Goal: Task Accomplishment & Management: Complete application form

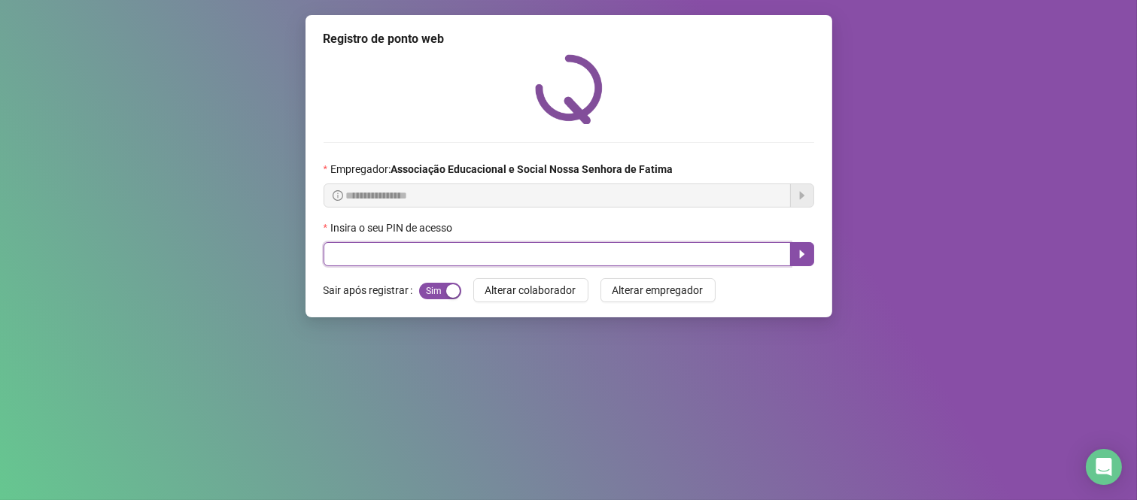
click at [607, 257] on input "text" at bounding box center [557, 254] width 467 height 24
type input "****"
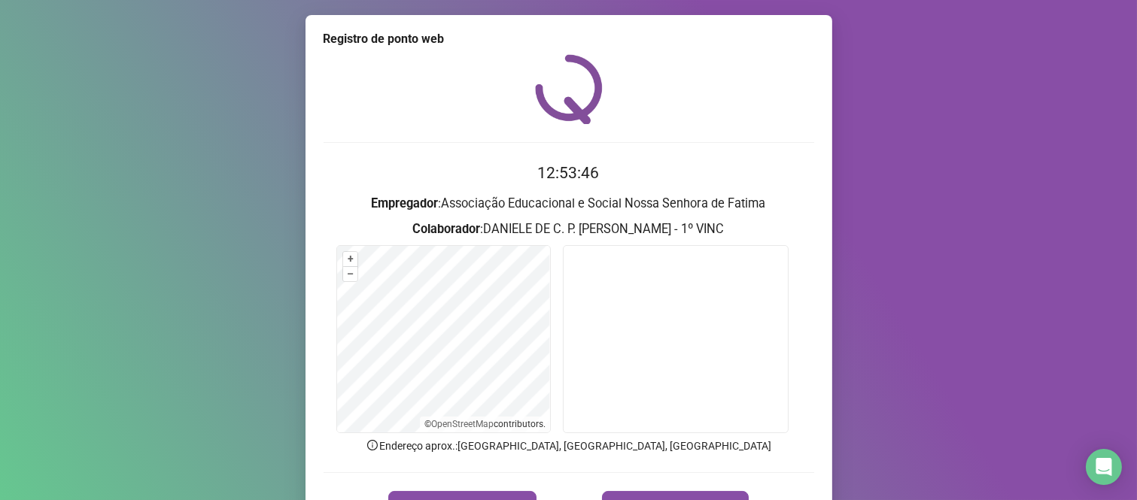
scroll to position [86, 0]
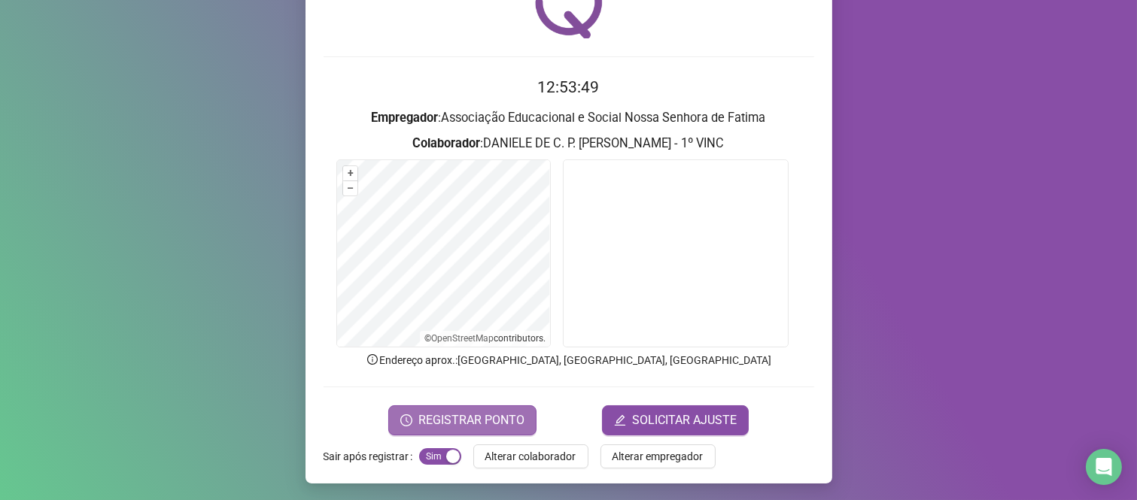
click at [438, 412] on span "REGISTRAR PONTO" at bounding box center [471, 421] width 106 height 18
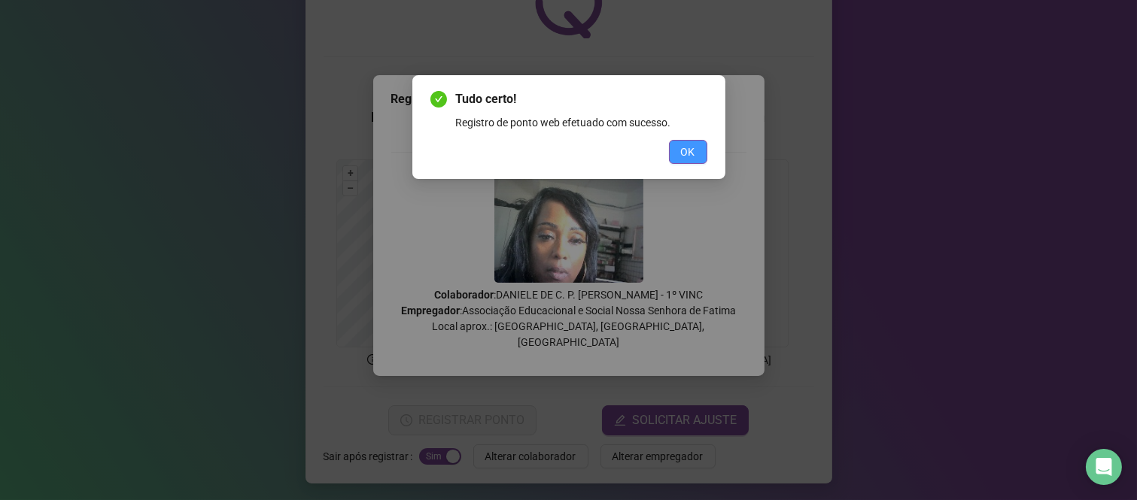
click at [680, 150] on button "OK" at bounding box center [688, 152] width 38 height 24
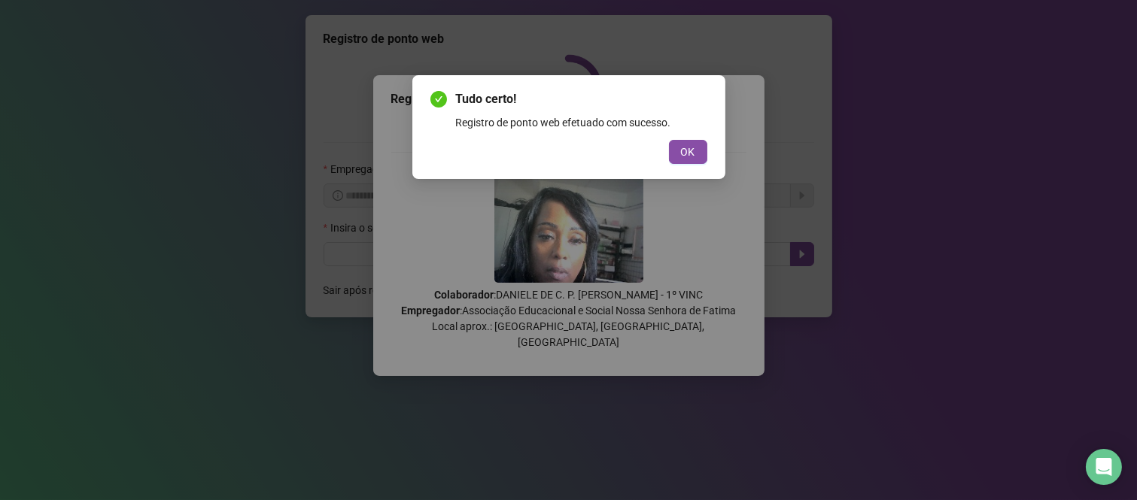
scroll to position [0, 0]
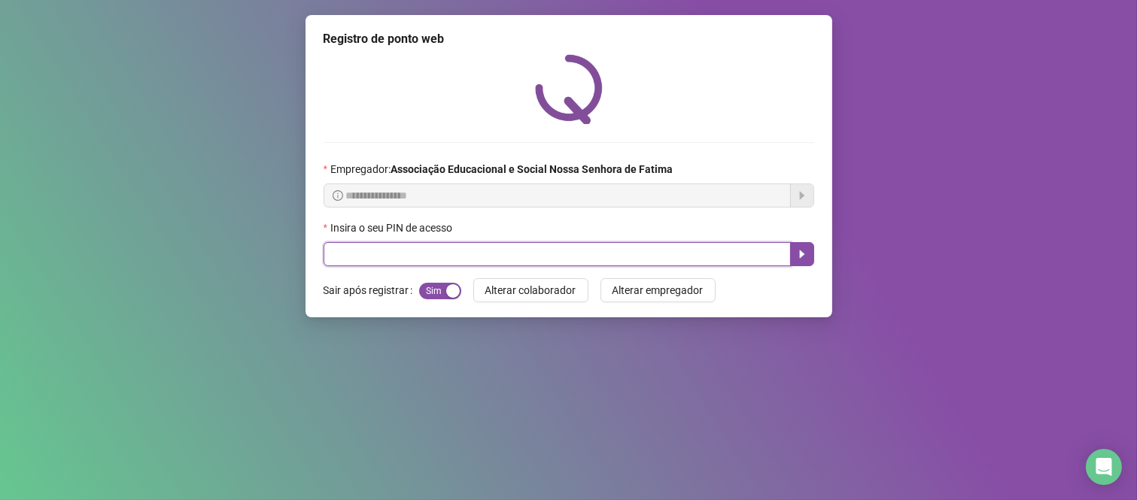
click at [436, 250] on input "text" at bounding box center [557, 254] width 467 height 24
type input "****"
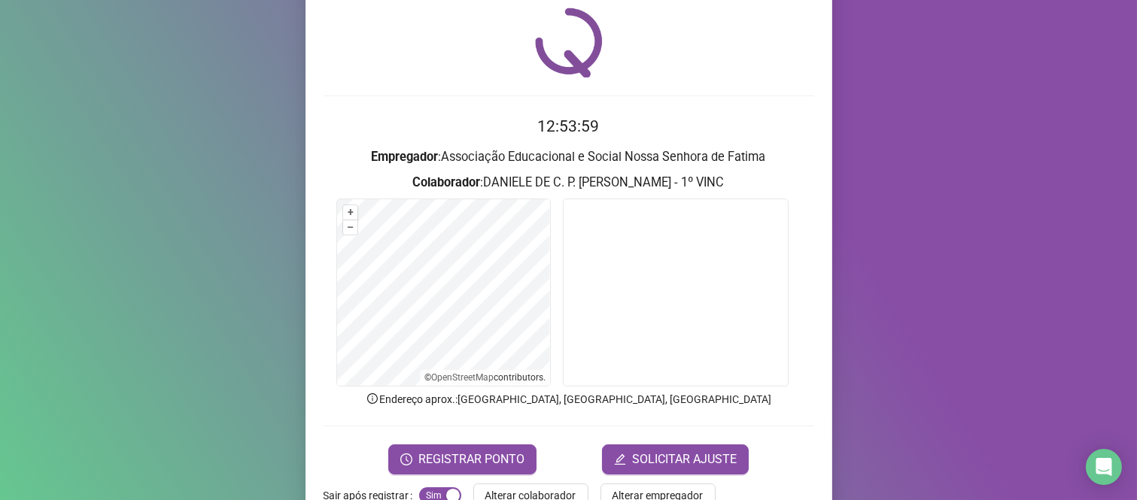
scroll to position [86, 0]
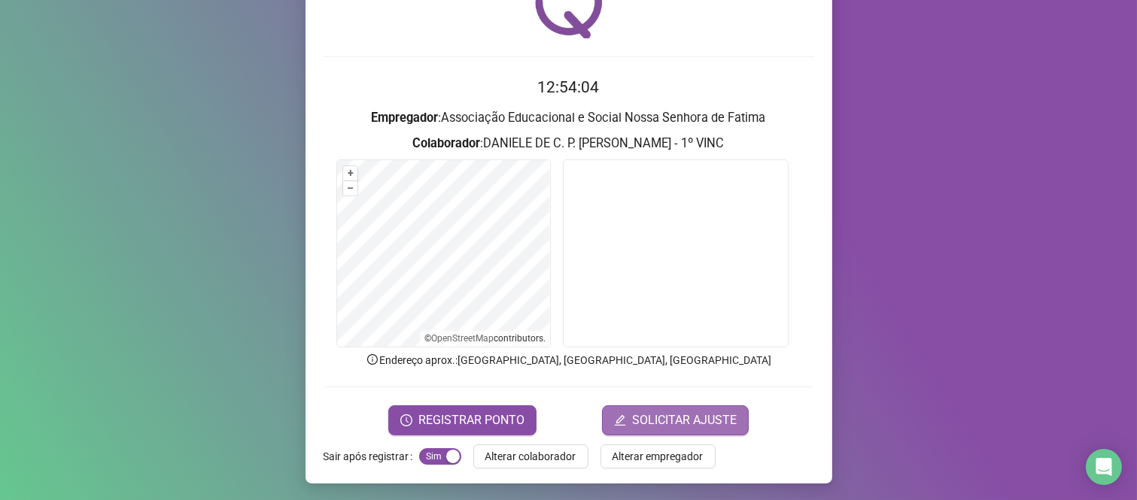
click at [695, 423] on span "SOLICITAR AJUSTE" at bounding box center [684, 421] width 105 height 18
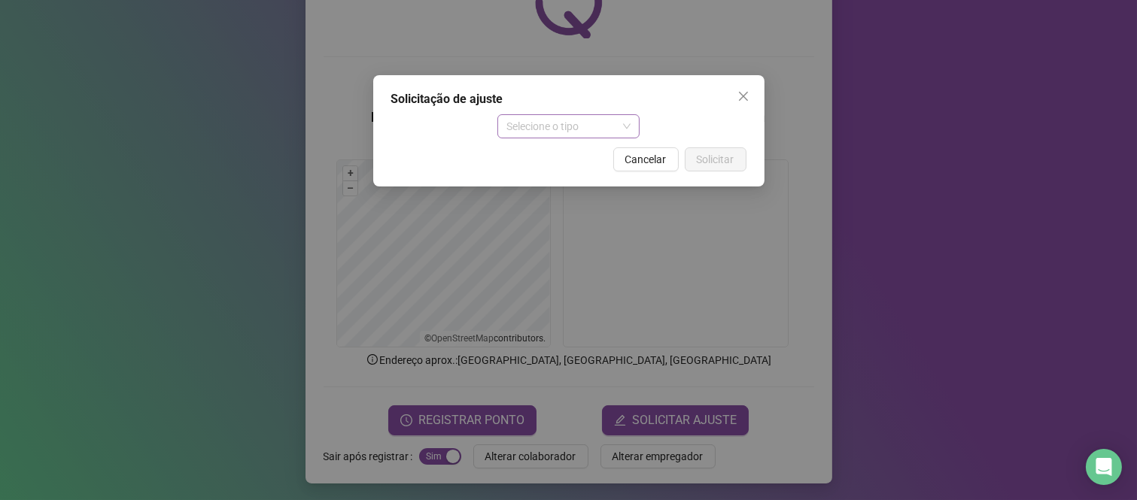
click at [628, 132] on span "Selecione o tipo" at bounding box center [568, 126] width 124 height 23
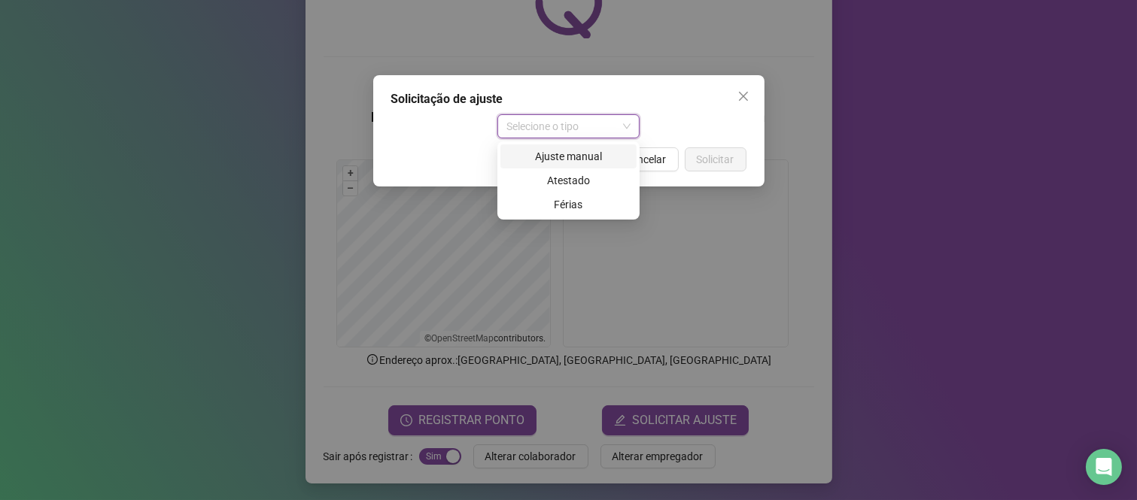
click at [584, 155] on div "Ajuste manual" at bounding box center [568, 156] width 118 height 17
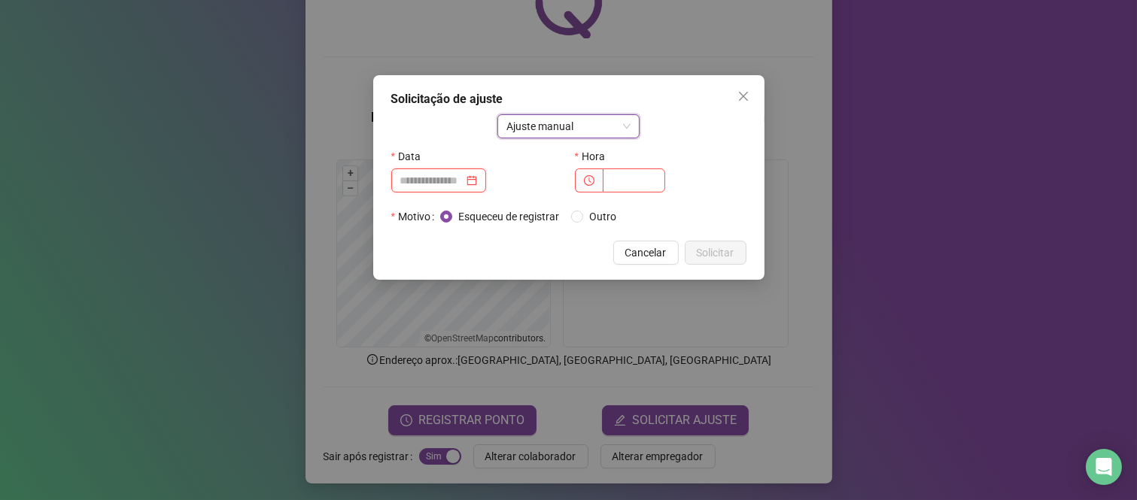
click at [439, 178] on input at bounding box center [431, 180] width 63 height 17
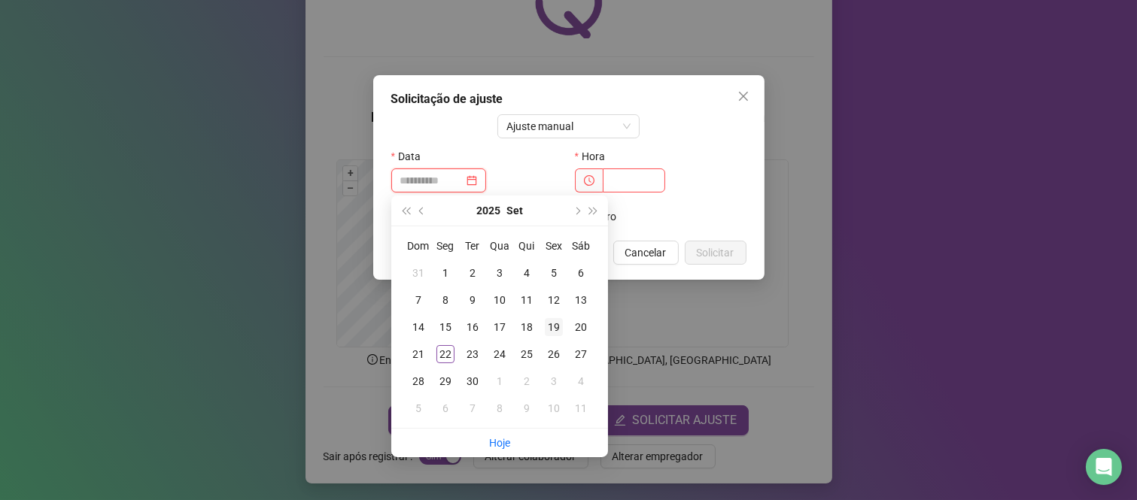
type input "**********"
click at [560, 324] on div "19" at bounding box center [554, 327] width 18 height 18
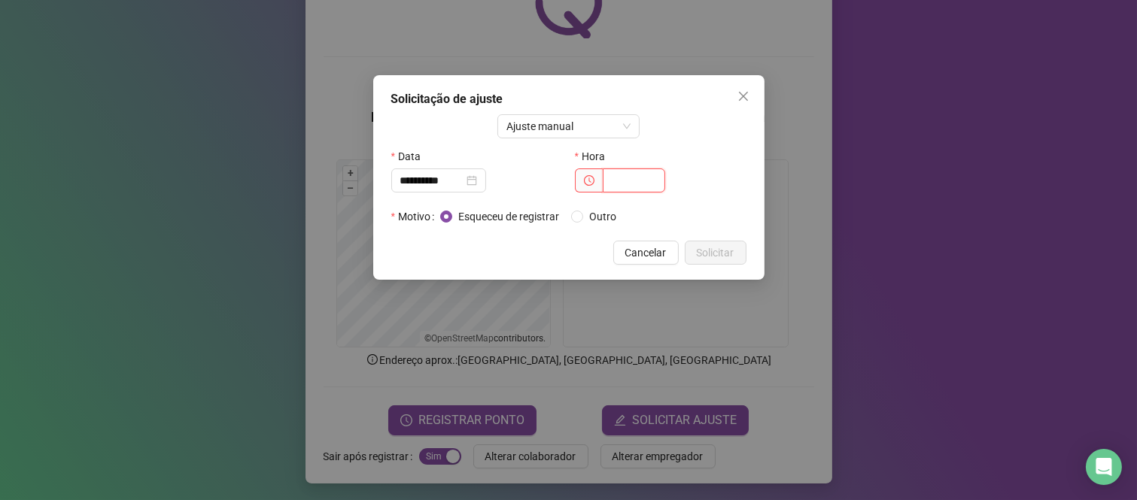
click at [649, 185] on input "text" at bounding box center [634, 181] width 62 height 24
type input "*****"
click at [706, 253] on span "Solicitar" at bounding box center [716, 253] width 38 height 17
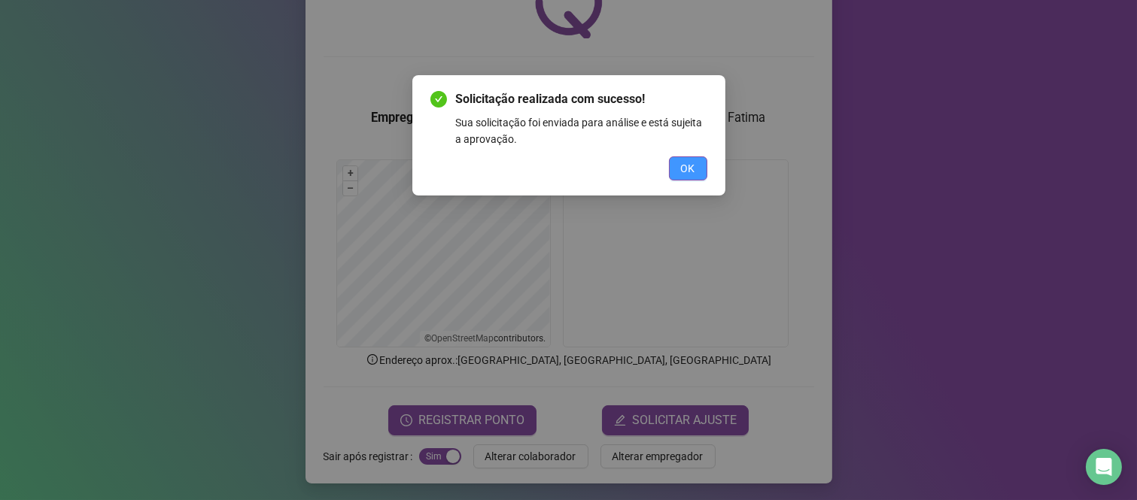
click at [698, 167] on button "OK" at bounding box center [688, 169] width 38 height 24
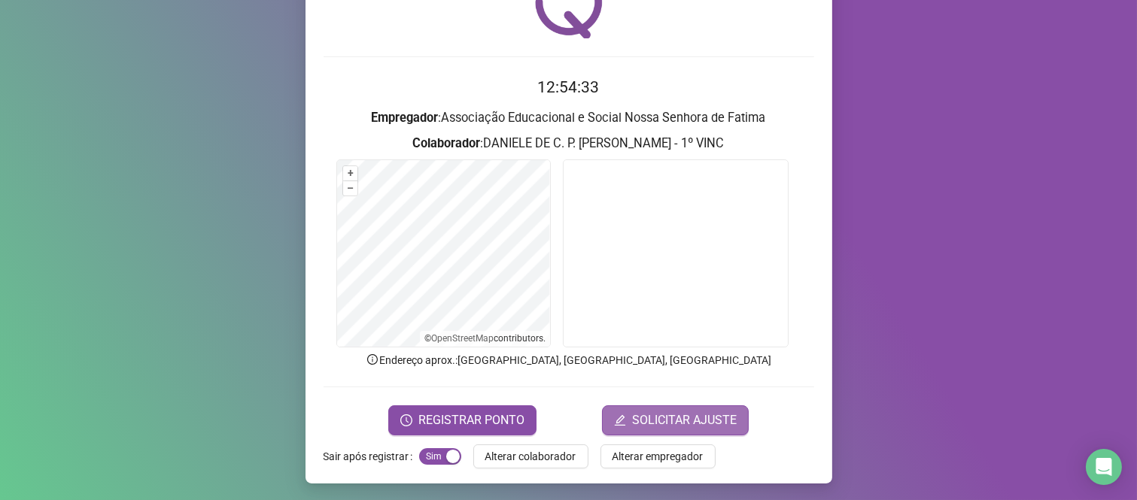
click at [632, 415] on span "SOLICITAR AJUSTE" at bounding box center [684, 421] width 105 height 18
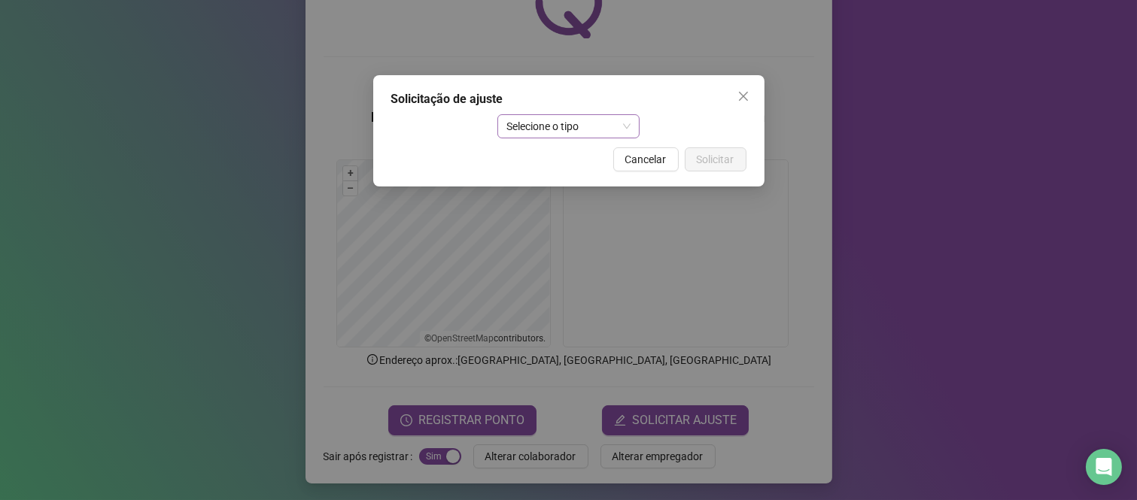
click at [604, 137] on span "Selecione o tipo" at bounding box center [568, 126] width 124 height 23
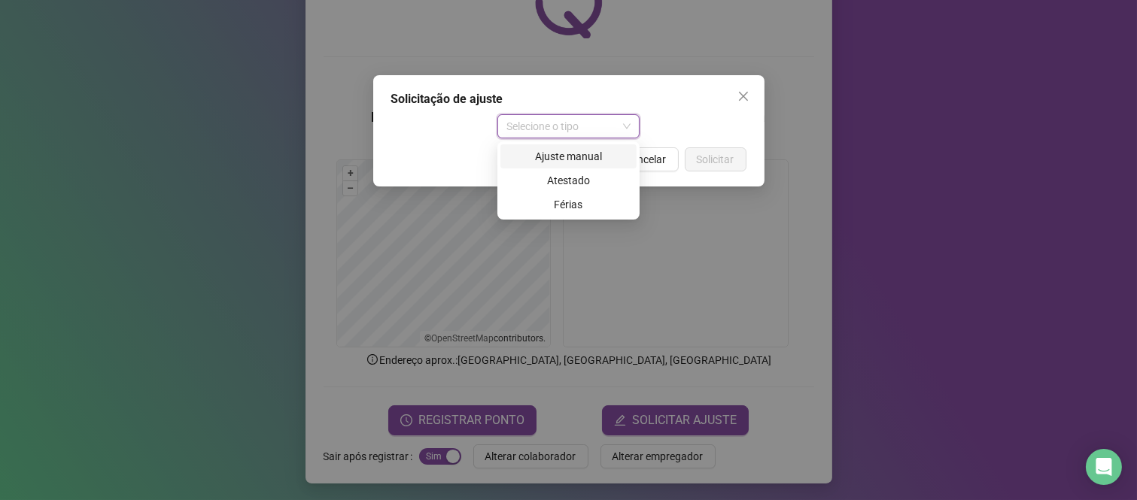
click at [604, 156] on div "Ajuste manual" at bounding box center [568, 156] width 118 height 17
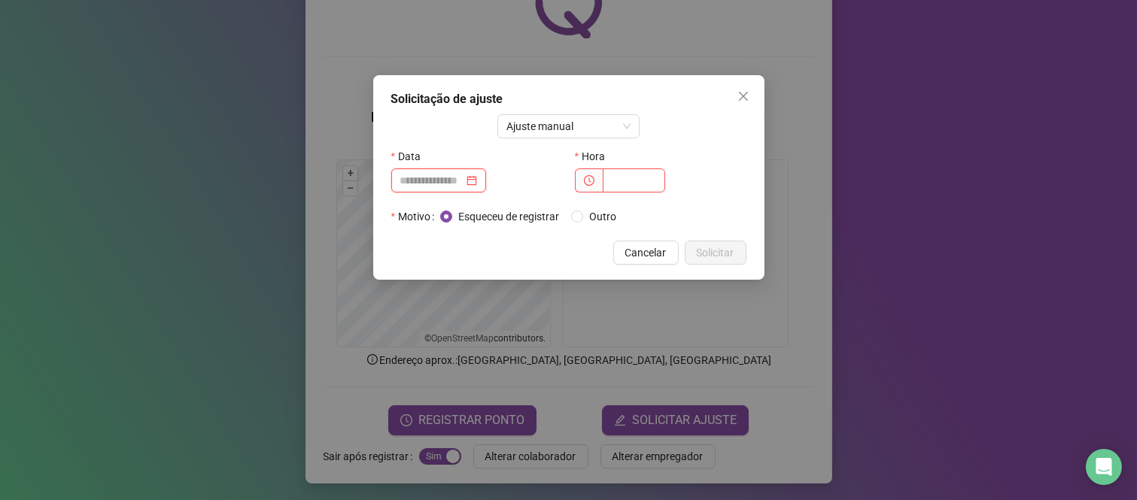
click at [415, 179] on input at bounding box center [431, 180] width 63 height 17
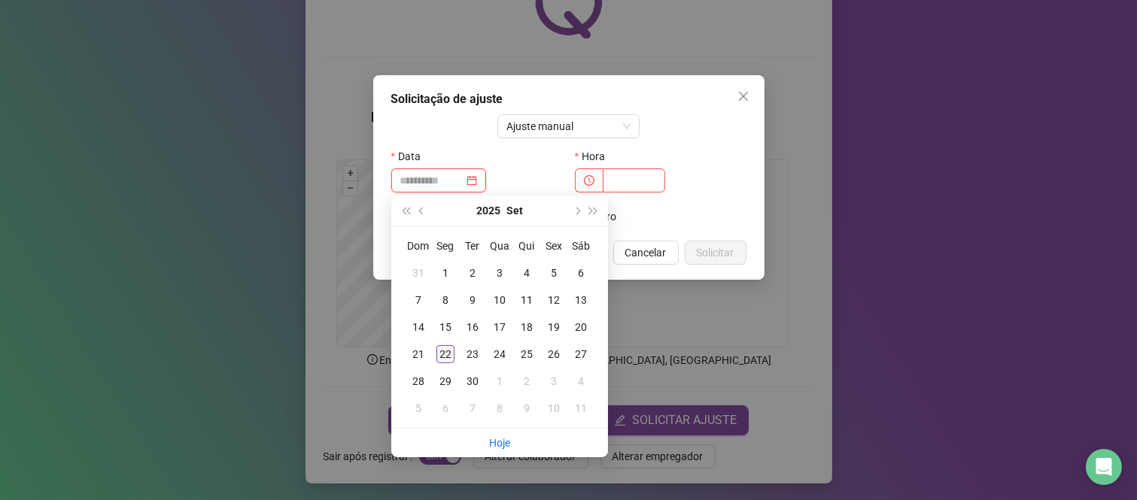
type input "**********"
click at [444, 347] on div "22" at bounding box center [445, 354] width 18 height 18
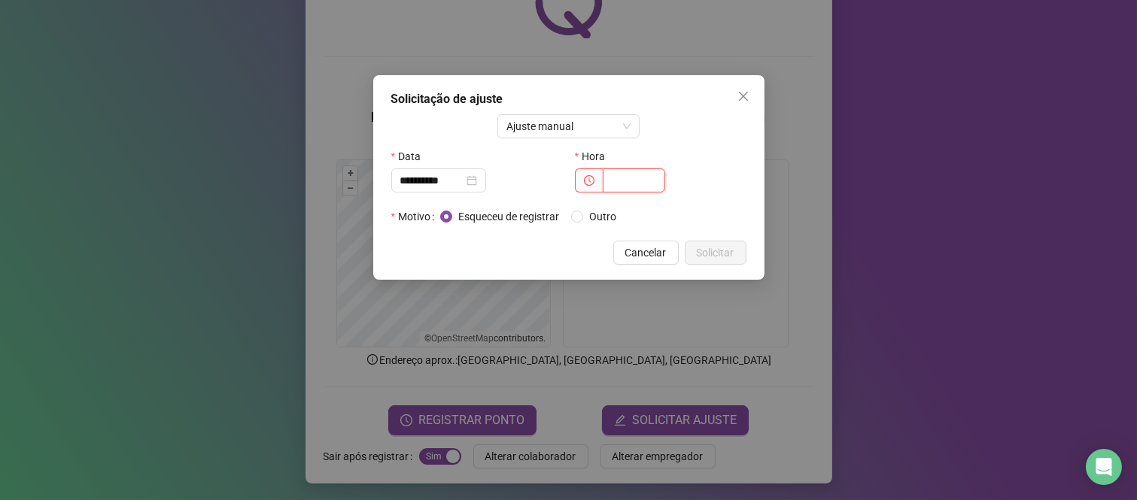
click at [615, 175] on input "text" at bounding box center [634, 181] width 62 height 24
type input "*****"
drag, startPoint x: 698, startPoint y: 251, endPoint x: 686, endPoint y: 251, distance: 12.1
click at [698, 251] on span "Solicitar" at bounding box center [716, 253] width 38 height 17
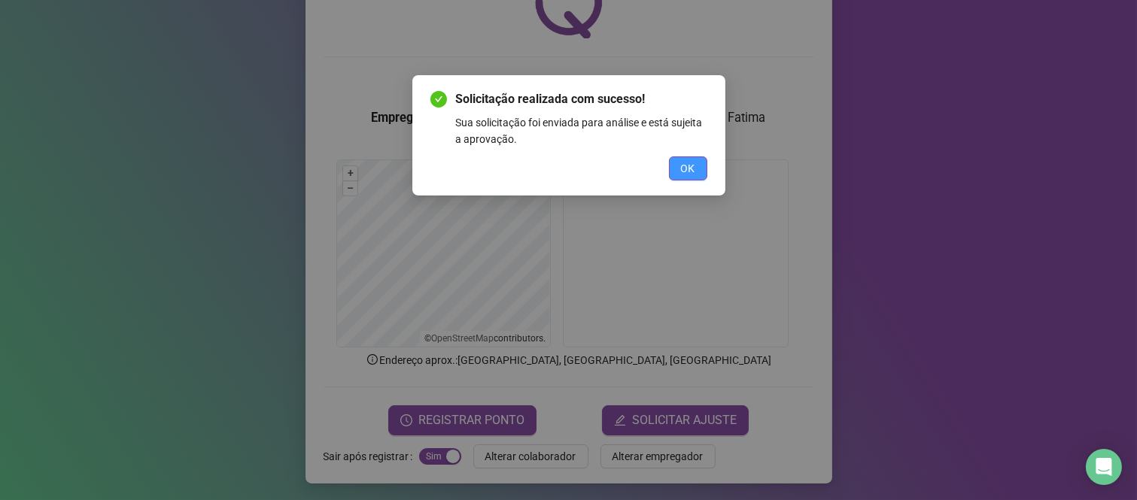
click at [701, 175] on button "OK" at bounding box center [688, 169] width 38 height 24
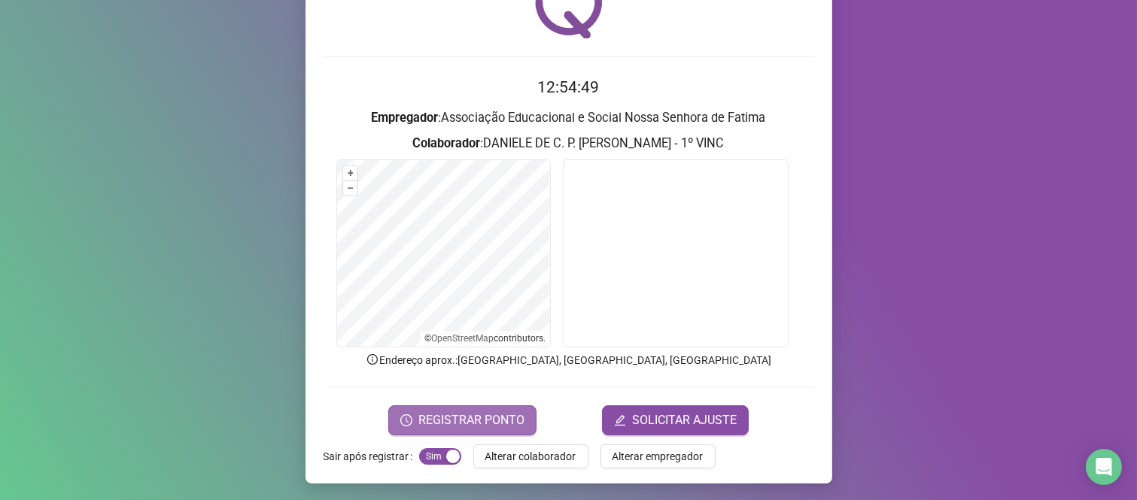
click at [482, 409] on button "REGISTRAR PONTO" at bounding box center [462, 421] width 148 height 30
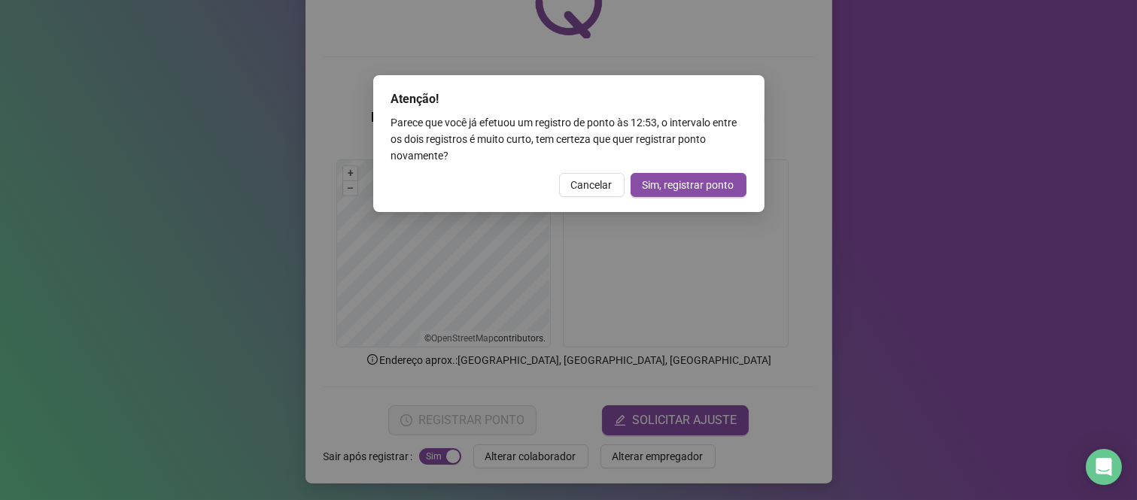
click at [1027, 309] on div "Atenção! Parece que você já efetuou um registro de ponto às 12:53 , o intervalo…" at bounding box center [568, 250] width 1137 height 500
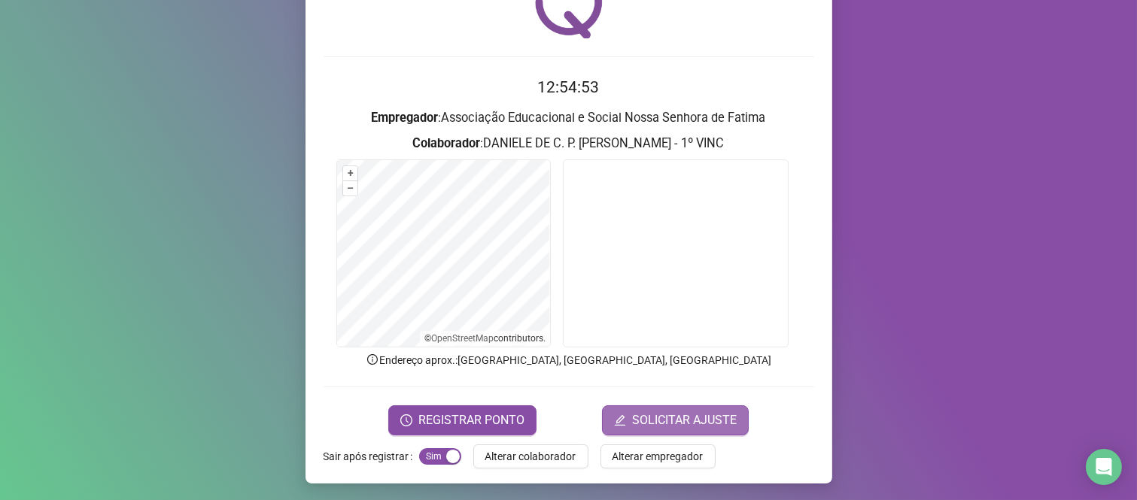
click at [652, 422] on span "SOLICITAR AJUSTE" at bounding box center [684, 421] width 105 height 18
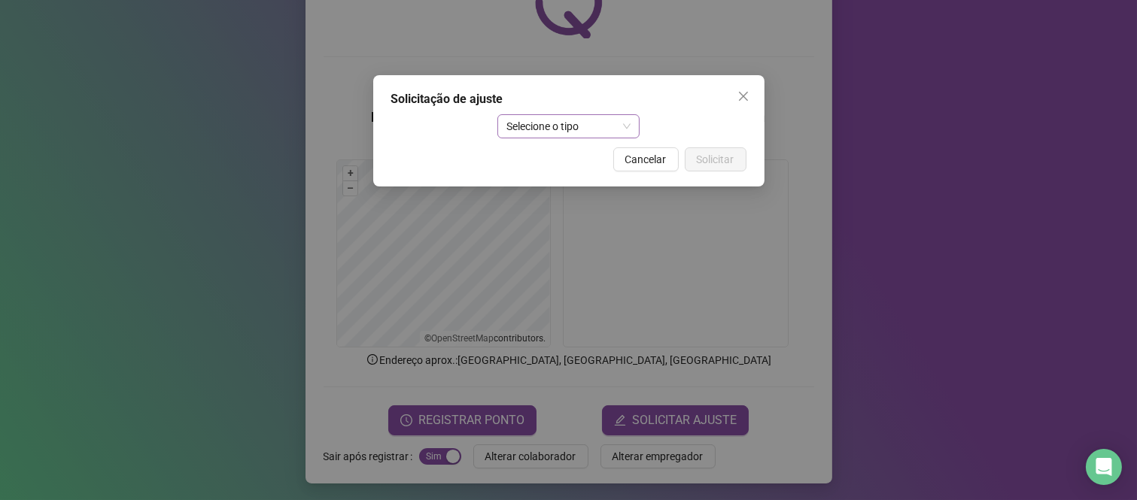
click at [627, 129] on span "Selecione o tipo" at bounding box center [568, 126] width 124 height 23
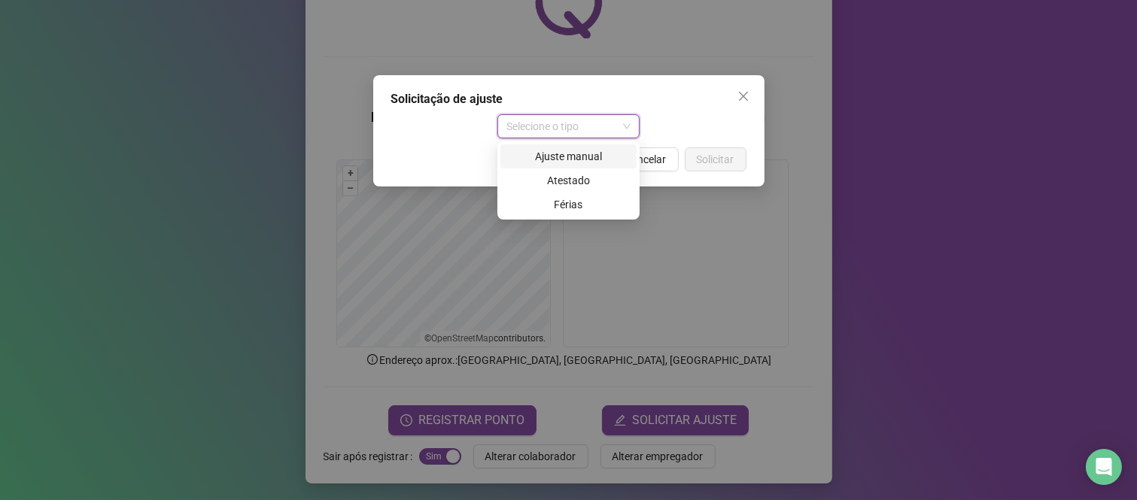
click at [613, 160] on div "Ajuste manual" at bounding box center [568, 156] width 118 height 17
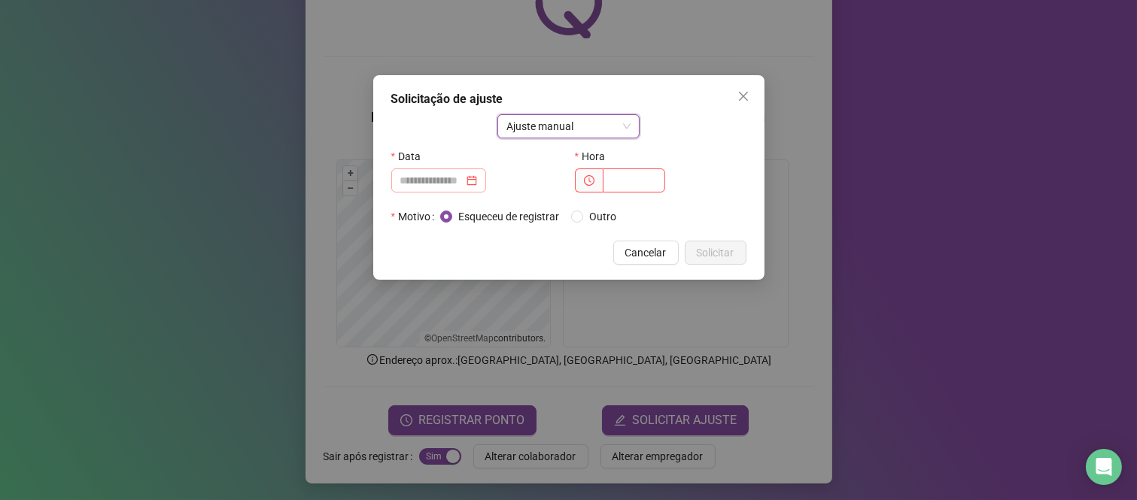
click at [438, 170] on div at bounding box center [438, 181] width 95 height 24
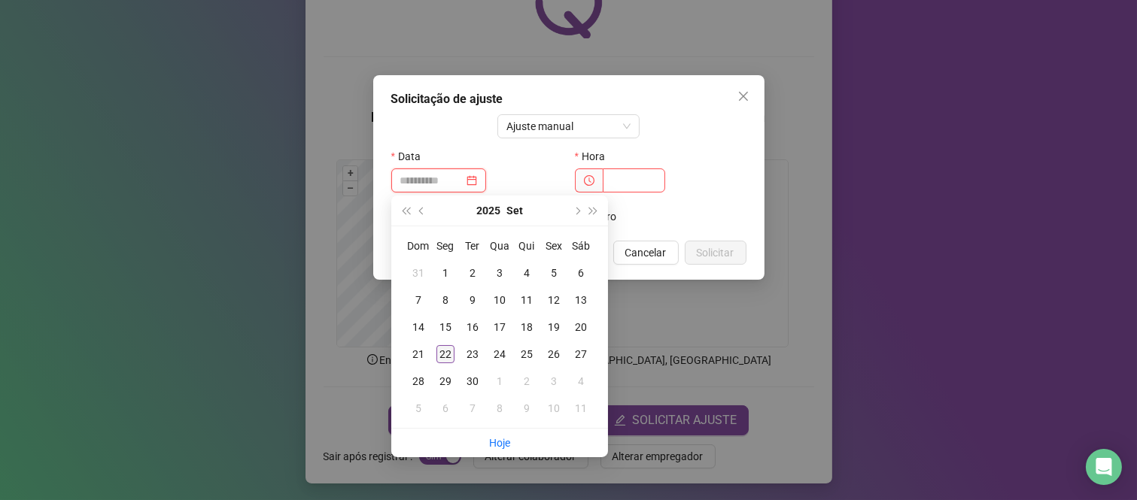
type input "**********"
click at [450, 358] on div "22" at bounding box center [445, 354] width 18 height 18
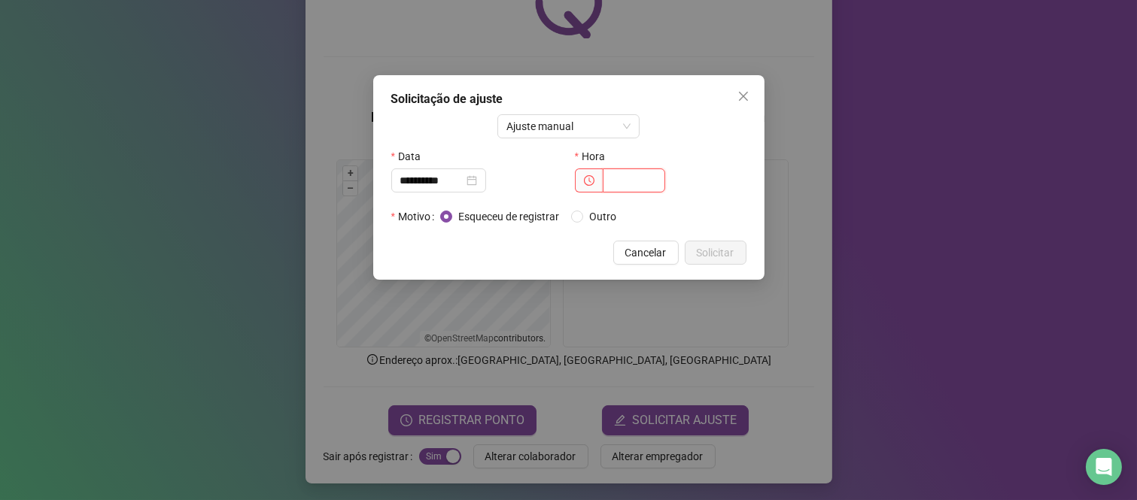
click at [637, 174] on input "text" at bounding box center [634, 181] width 62 height 24
type input "*****"
click at [731, 256] on span "Solicitar" at bounding box center [716, 253] width 38 height 17
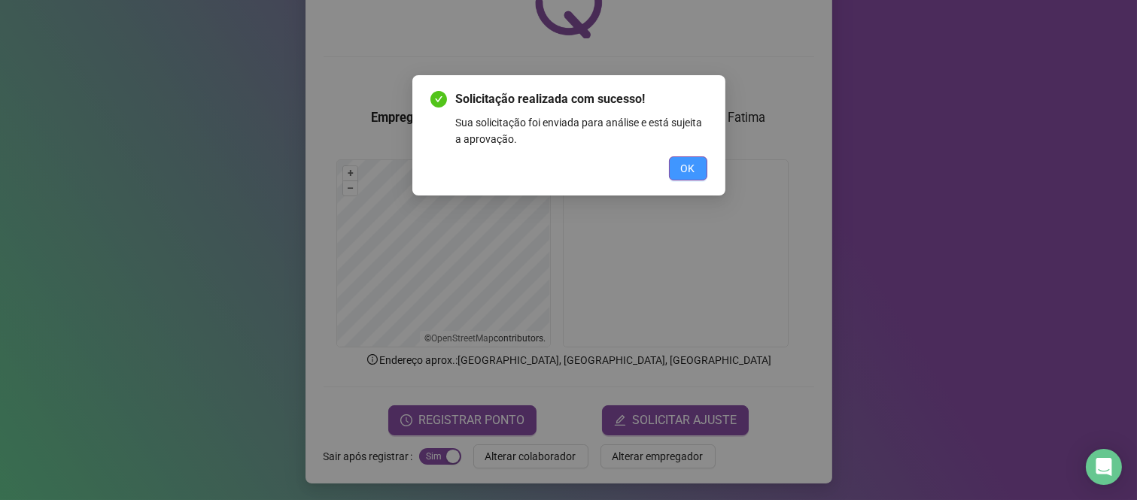
click at [683, 166] on span "OK" at bounding box center [688, 168] width 14 height 17
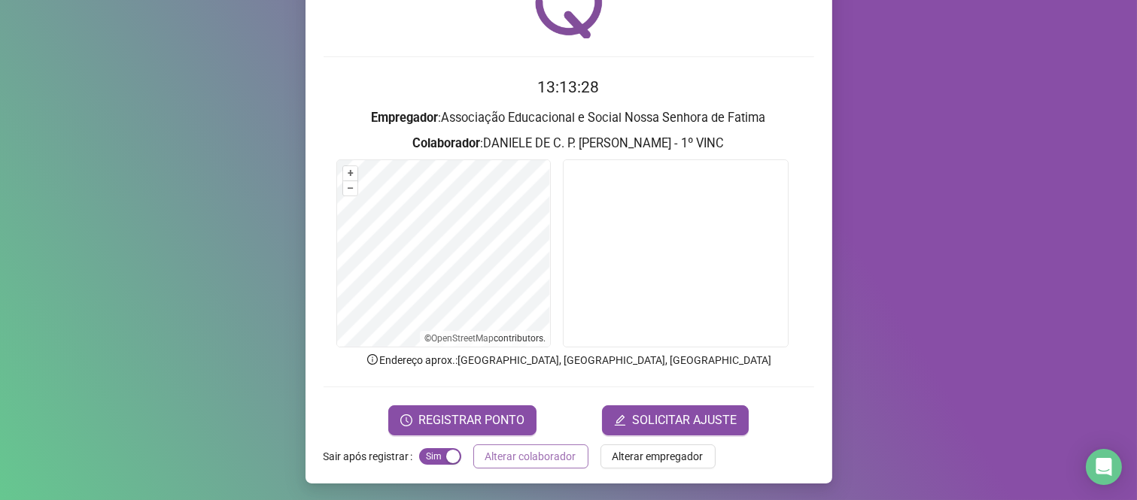
click at [514, 459] on span "Alterar colaborador" at bounding box center [530, 456] width 91 height 17
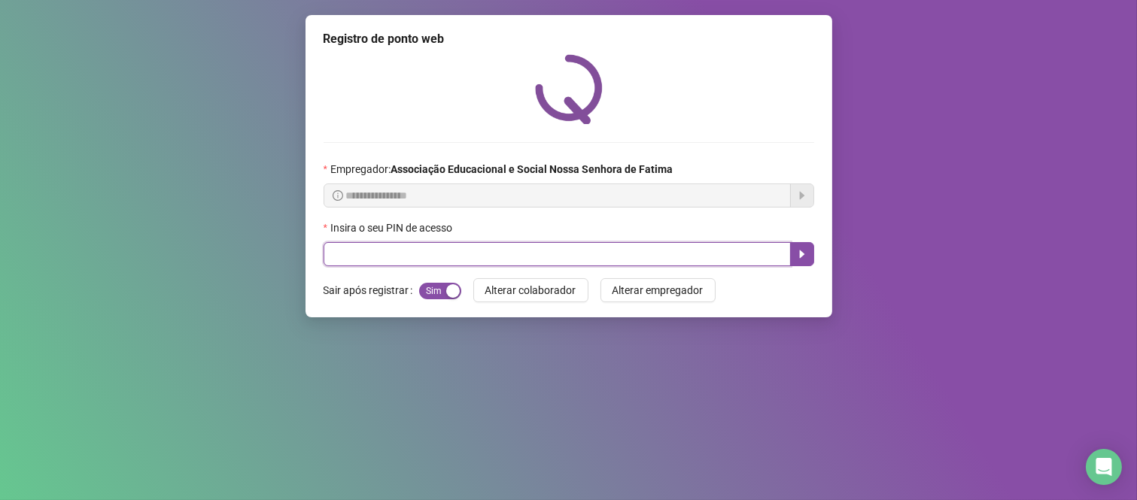
click at [354, 262] on input "text" at bounding box center [557, 254] width 467 height 24
type input "***"
click at [801, 260] on icon "caret-right" at bounding box center [802, 254] width 12 height 12
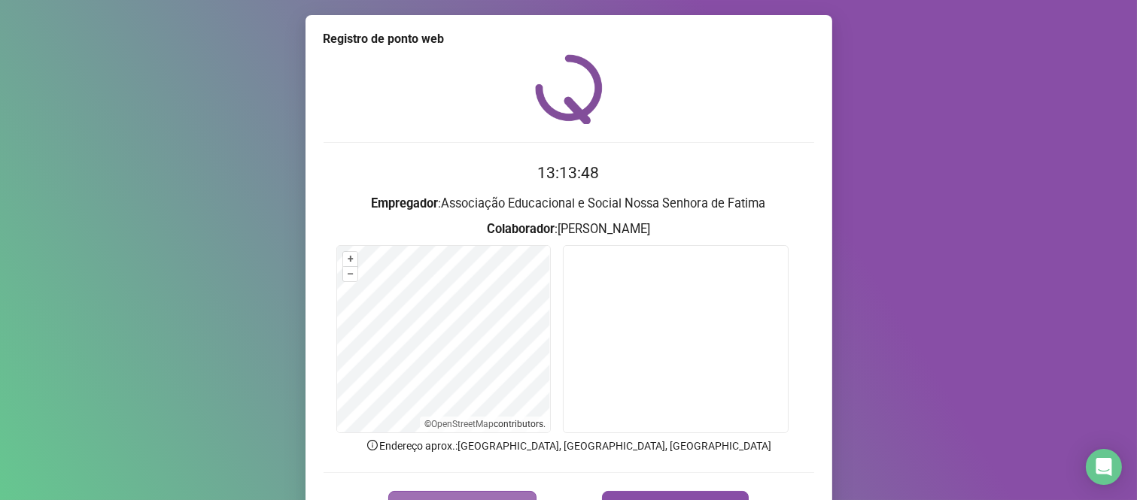
click at [445, 495] on button "REGISTRAR PONTO" at bounding box center [462, 506] width 148 height 30
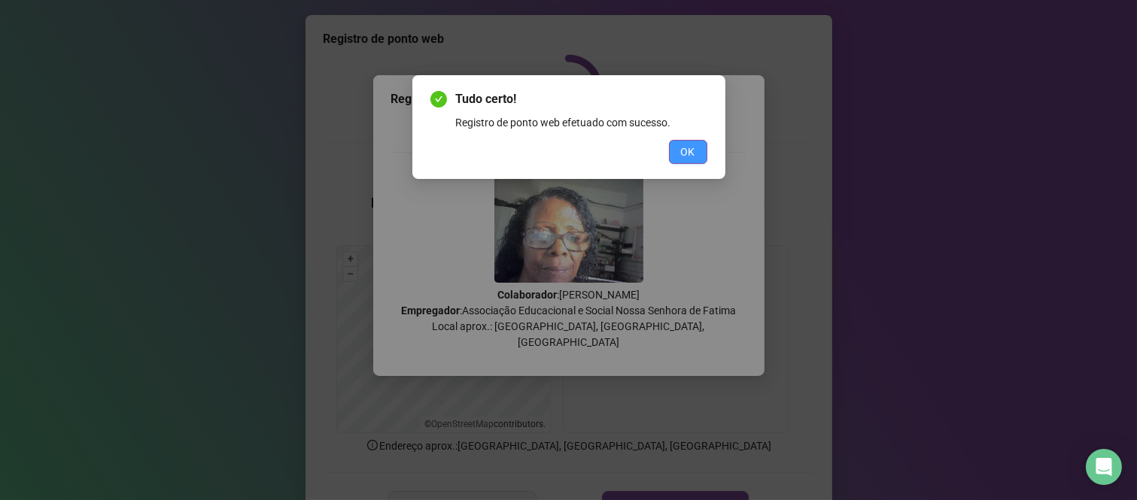
click at [674, 161] on button "OK" at bounding box center [688, 152] width 38 height 24
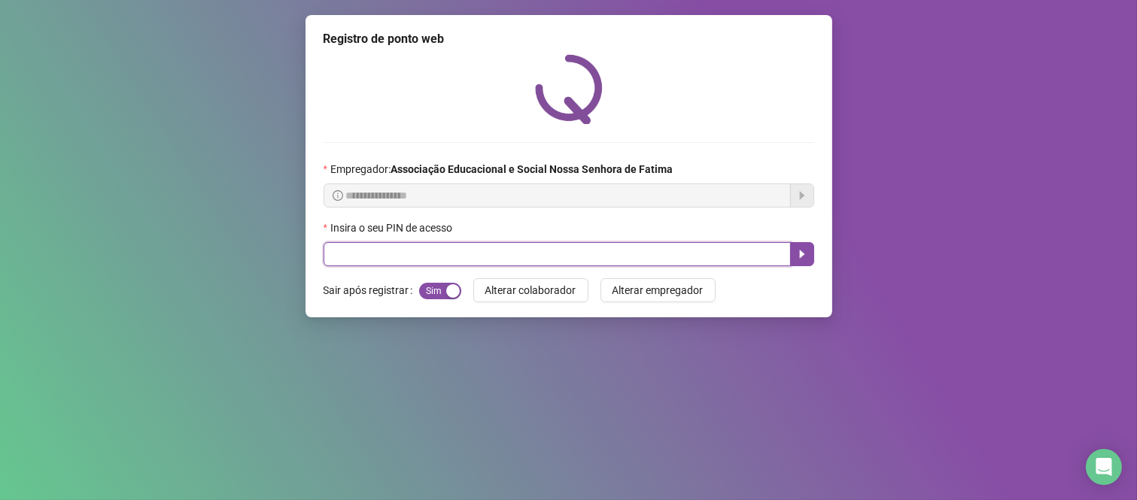
click at [402, 257] on input "text" at bounding box center [557, 254] width 467 height 24
type input "***"
click at [798, 257] on icon "caret-right" at bounding box center [802, 254] width 12 height 12
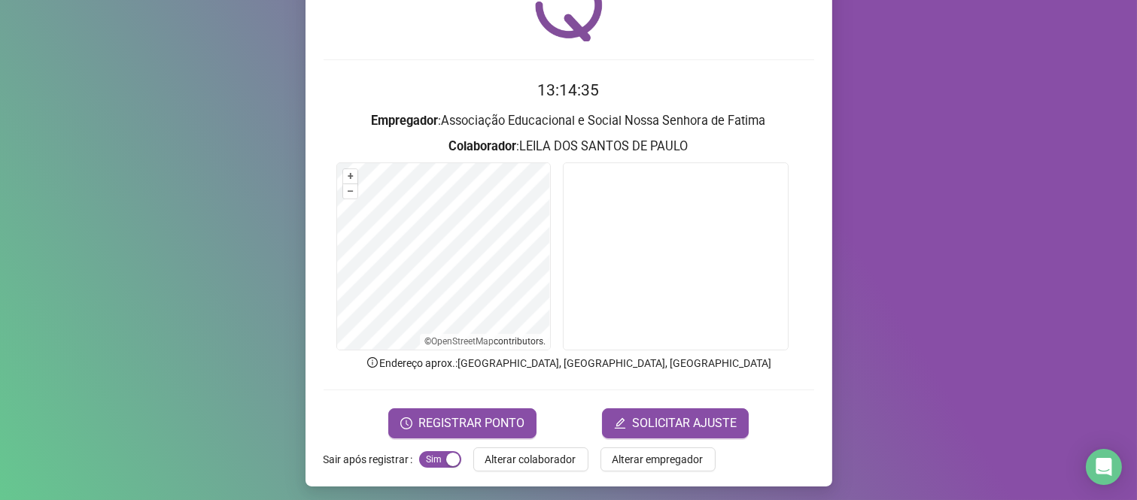
scroll to position [86, 0]
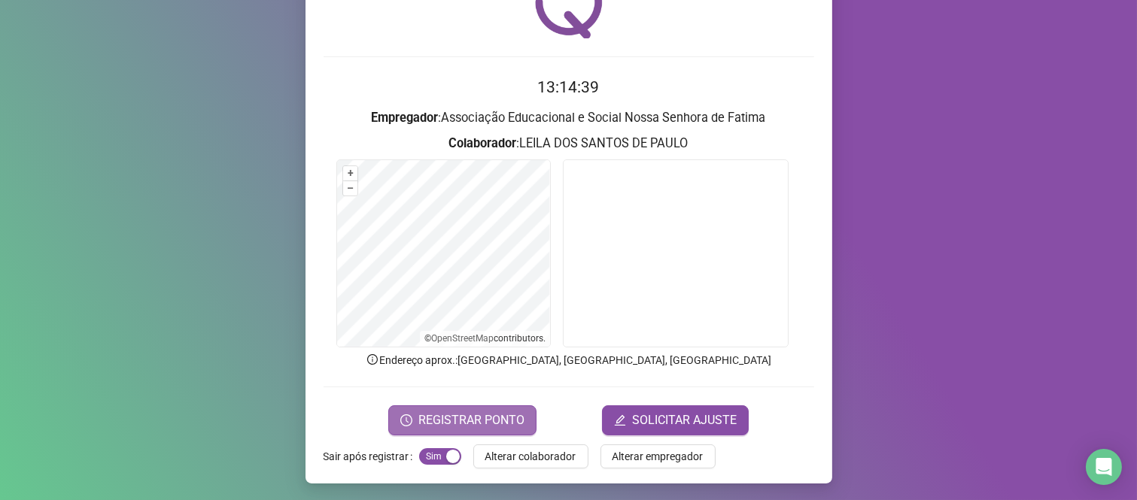
click at [462, 425] on span "REGISTRAR PONTO" at bounding box center [471, 421] width 106 height 18
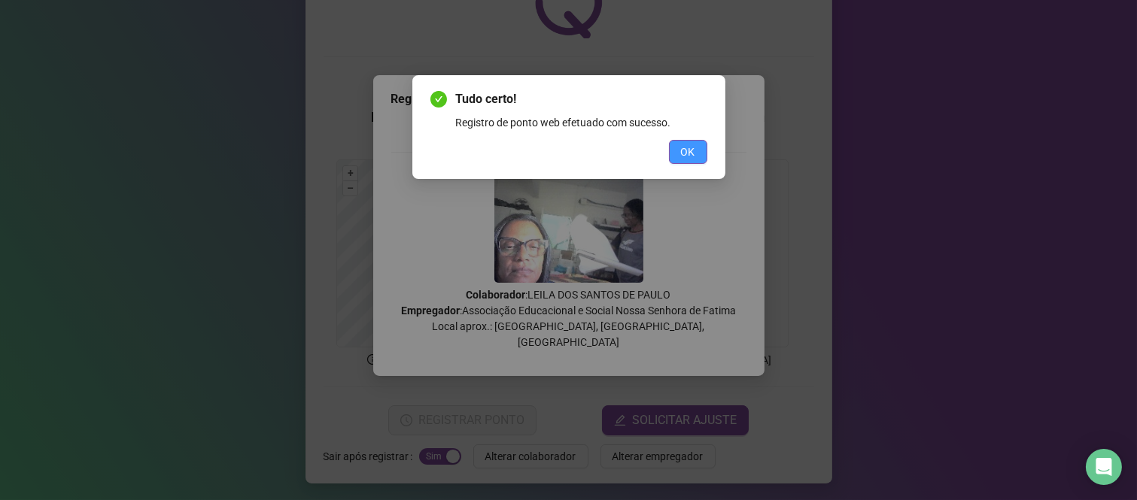
click at [686, 147] on span "OK" at bounding box center [688, 152] width 14 height 17
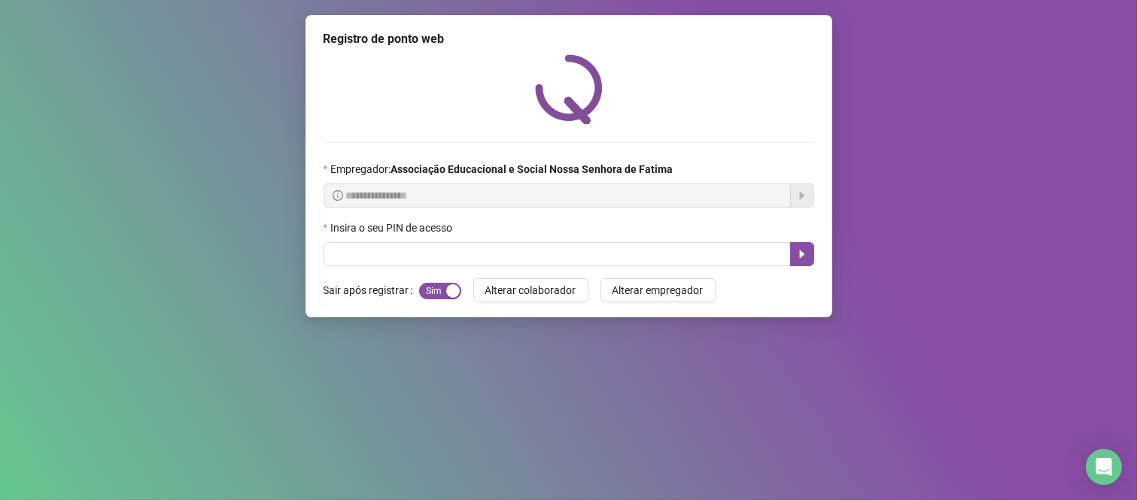
scroll to position [0, 0]
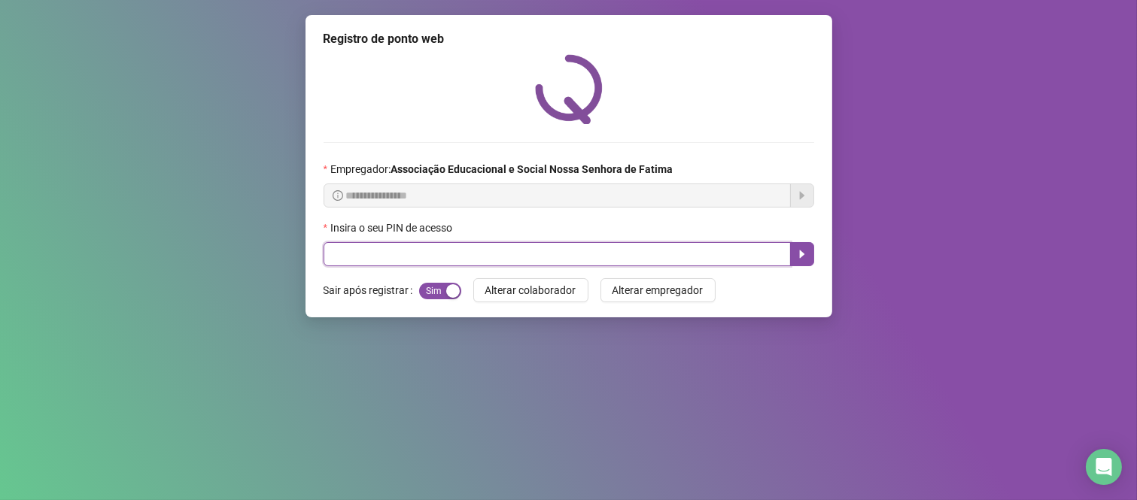
click at [740, 250] on input "text" at bounding box center [557, 254] width 467 height 24
type input "****"
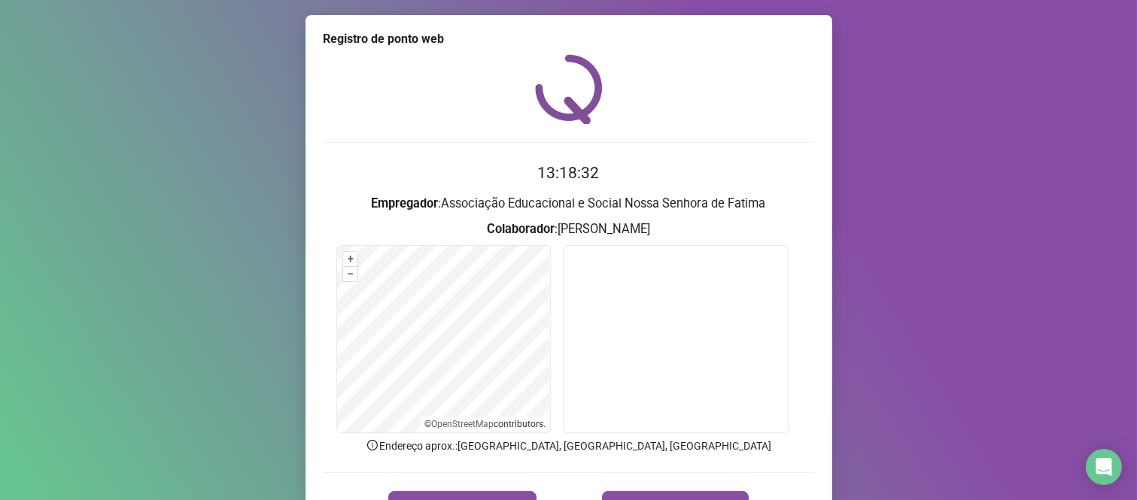
scroll to position [84, 0]
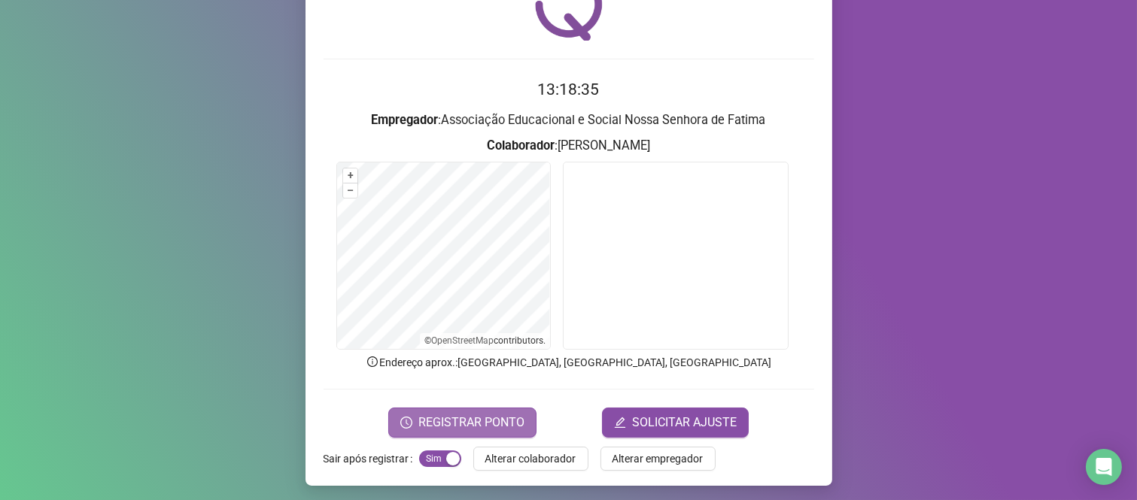
click at [462, 423] on span "REGISTRAR PONTO" at bounding box center [471, 423] width 106 height 18
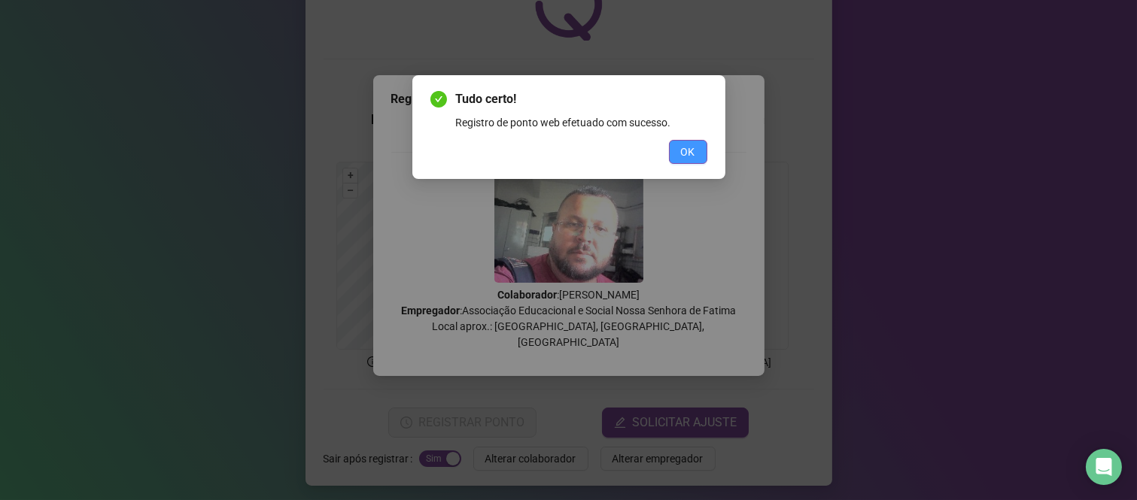
click at [687, 154] on span "OK" at bounding box center [688, 152] width 14 height 17
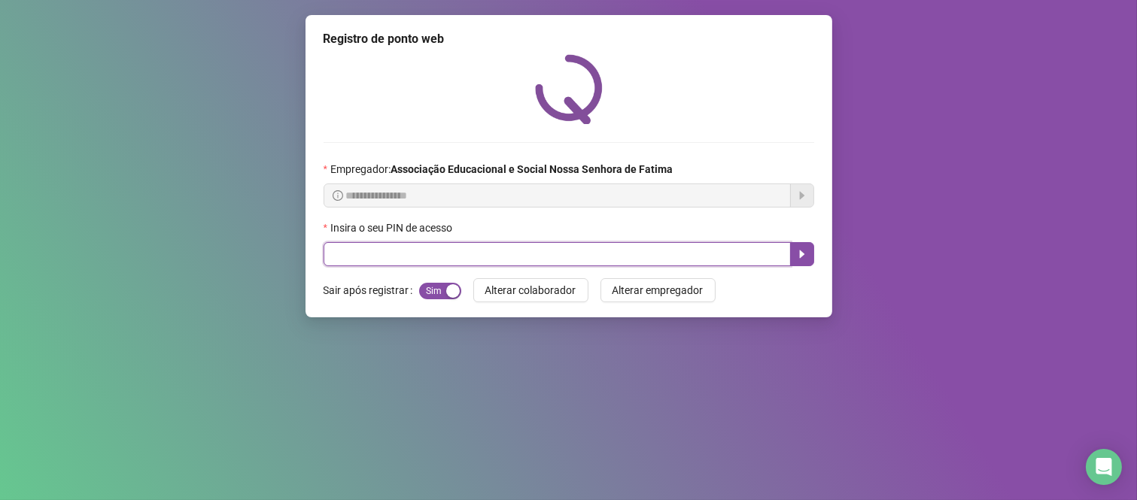
click at [569, 259] on input "text" at bounding box center [557, 254] width 467 height 24
type input "****"
click at [809, 258] on button "button" at bounding box center [802, 254] width 24 height 24
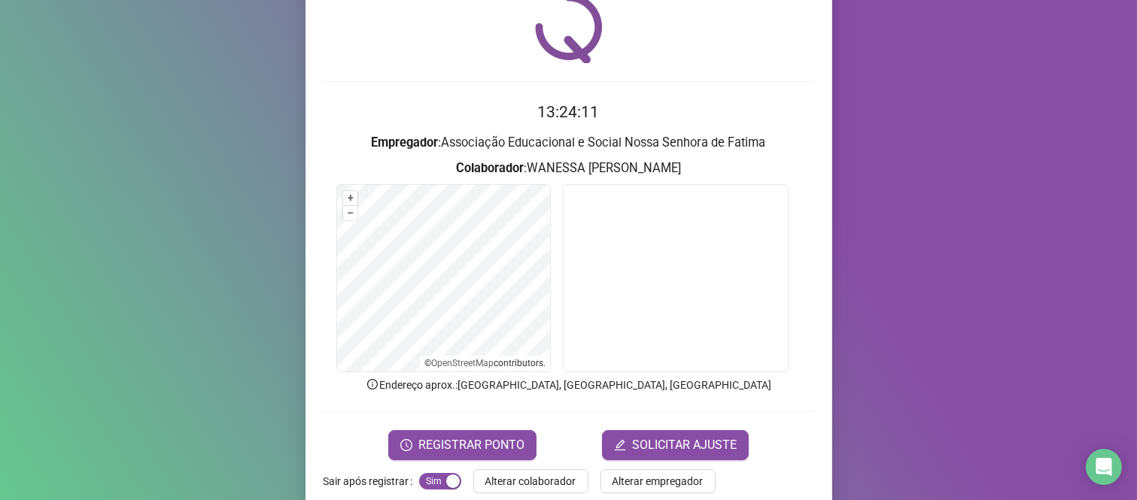
scroll to position [84, 0]
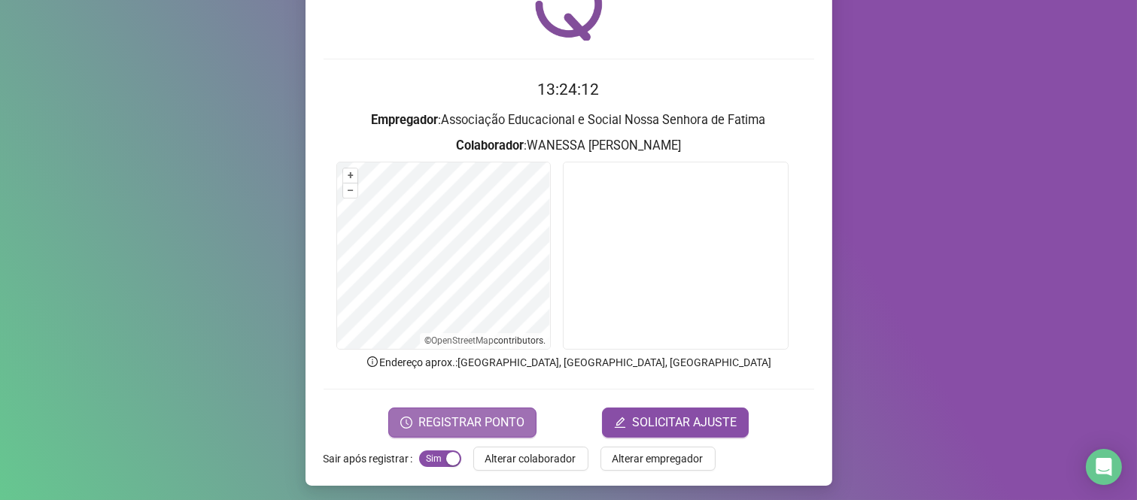
click at [464, 418] on span "REGISTRAR PONTO" at bounding box center [471, 423] width 106 height 18
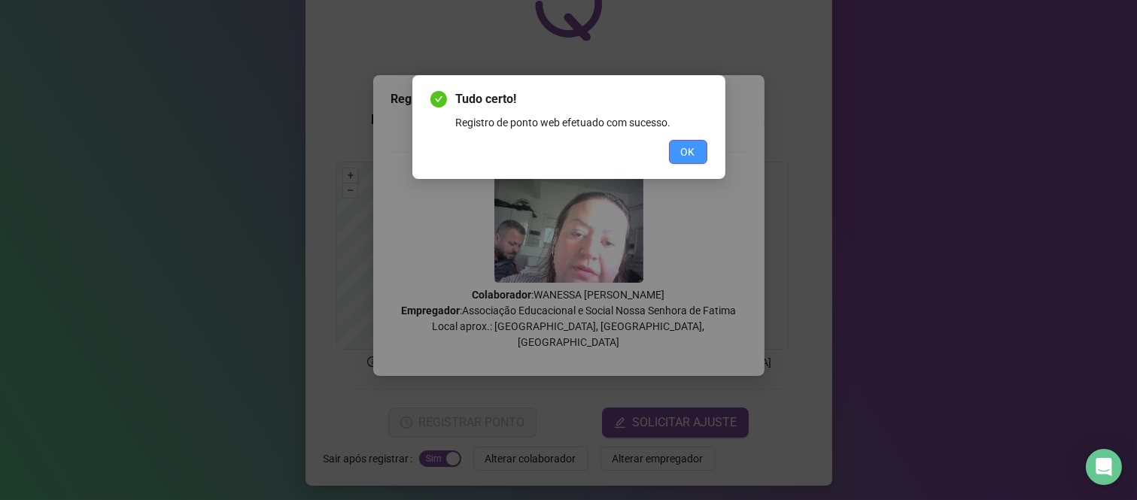
click at [690, 155] on span "OK" at bounding box center [688, 152] width 14 height 17
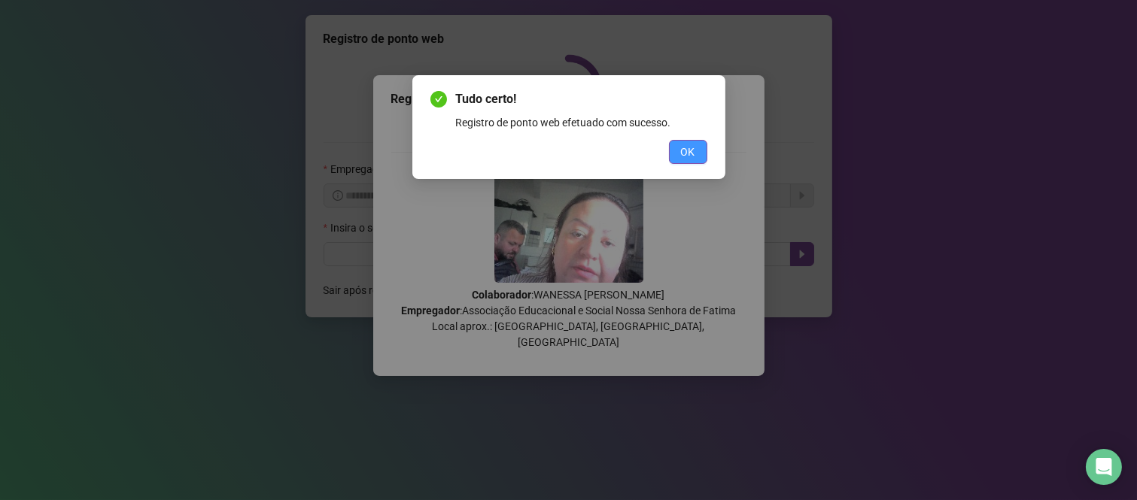
scroll to position [0, 0]
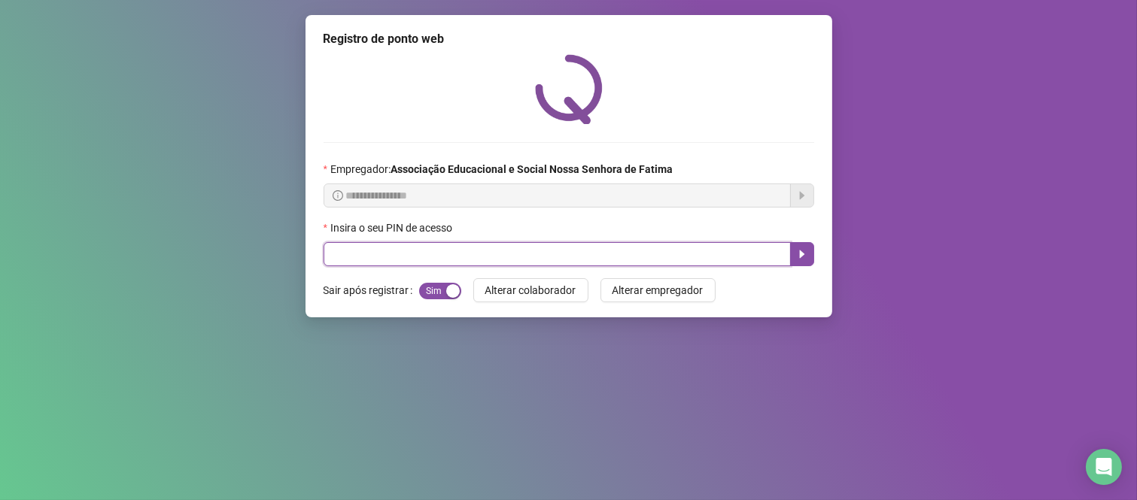
click at [445, 260] on input "text" at bounding box center [557, 254] width 467 height 24
type input "****"
click at [801, 252] on icon "caret-right" at bounding box center [802, 254] width 12 height 12
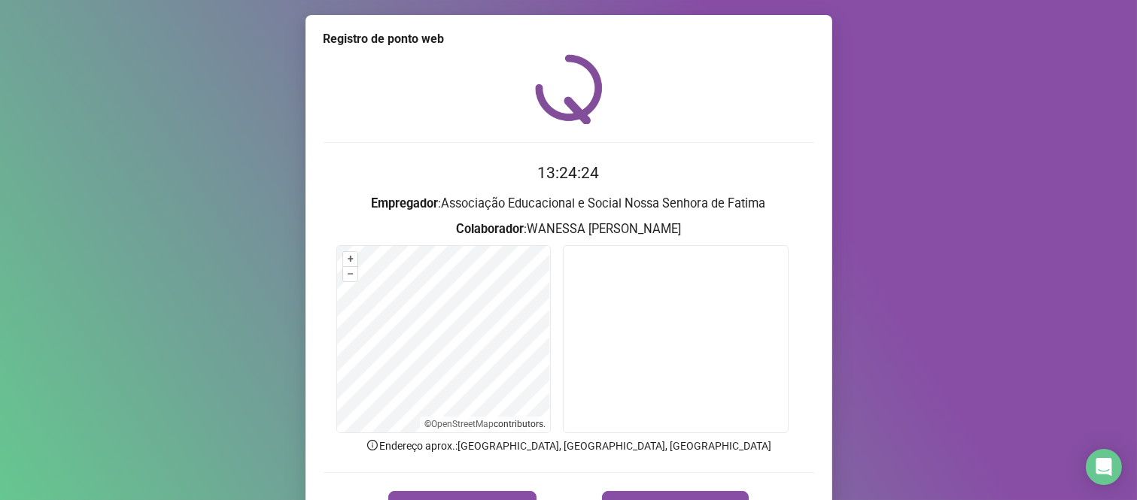
scroll to position [86, 0]
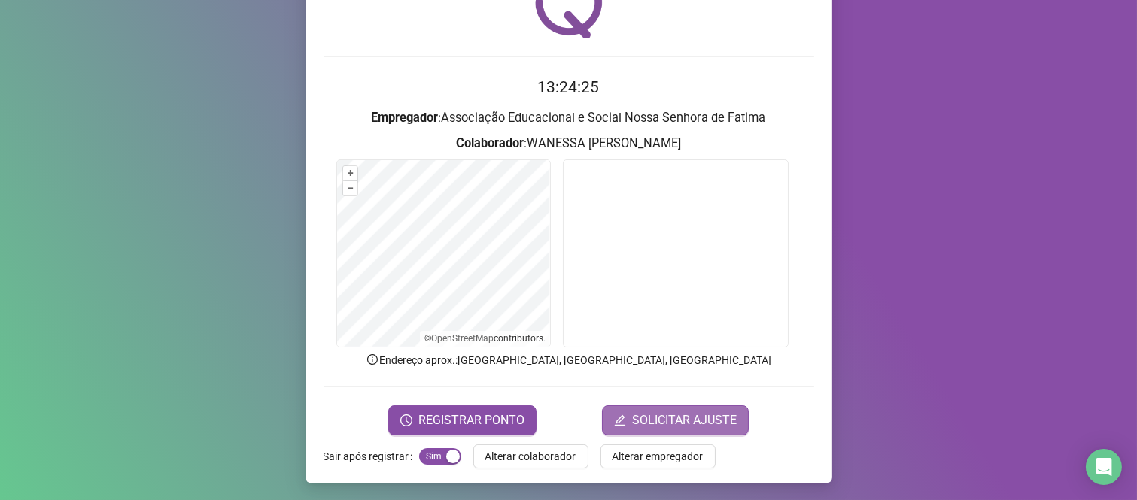
click at [690, 415] on span "SOLICITAR AJUSTE" at bounding box center [684, 421] width 105 height 18
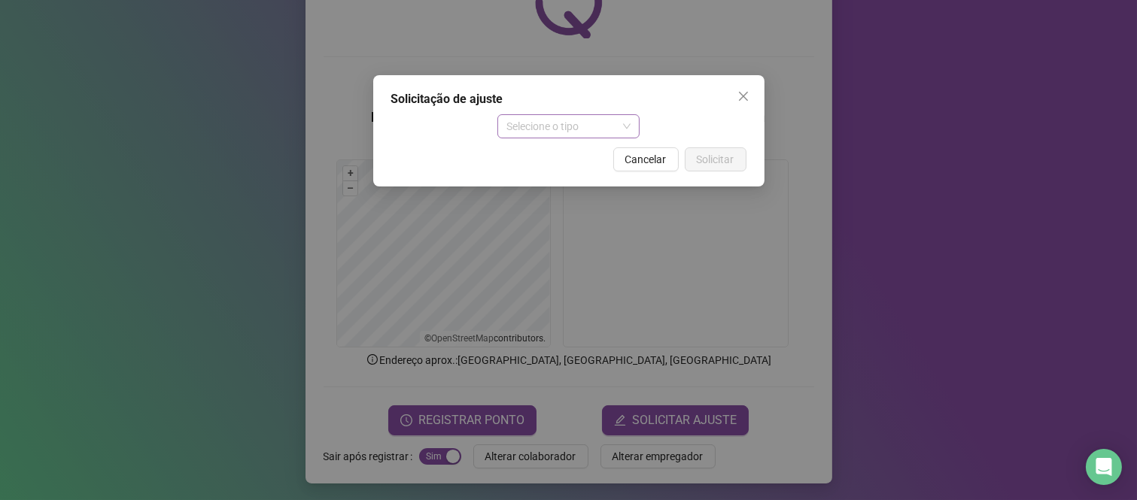
click at [627, 130] on span "Selecione o tipo" at bounding box center [568, 126] width 124 height 23
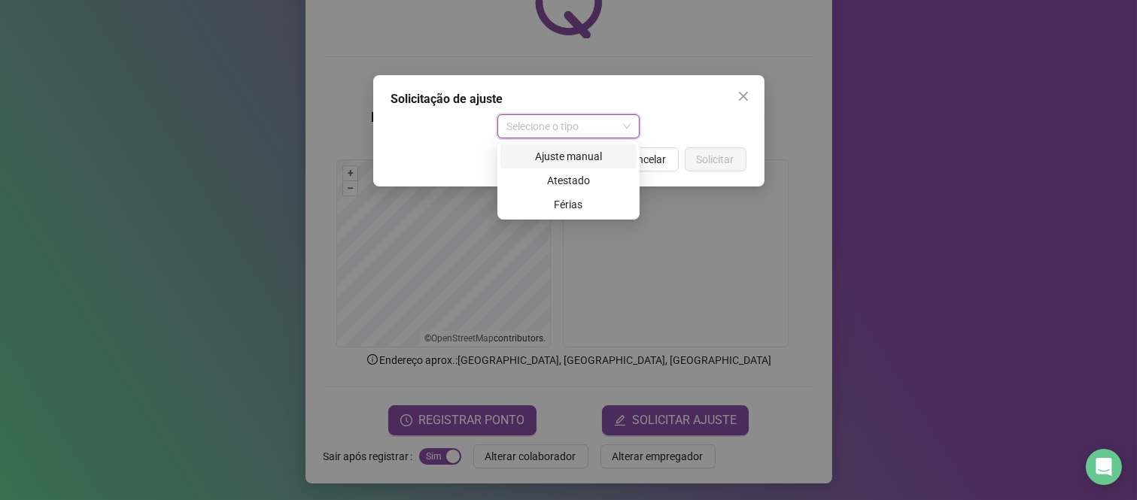
click at [580, 156] on div "Ajuste manual" at bounding box center [568, 156] width 118 height 17
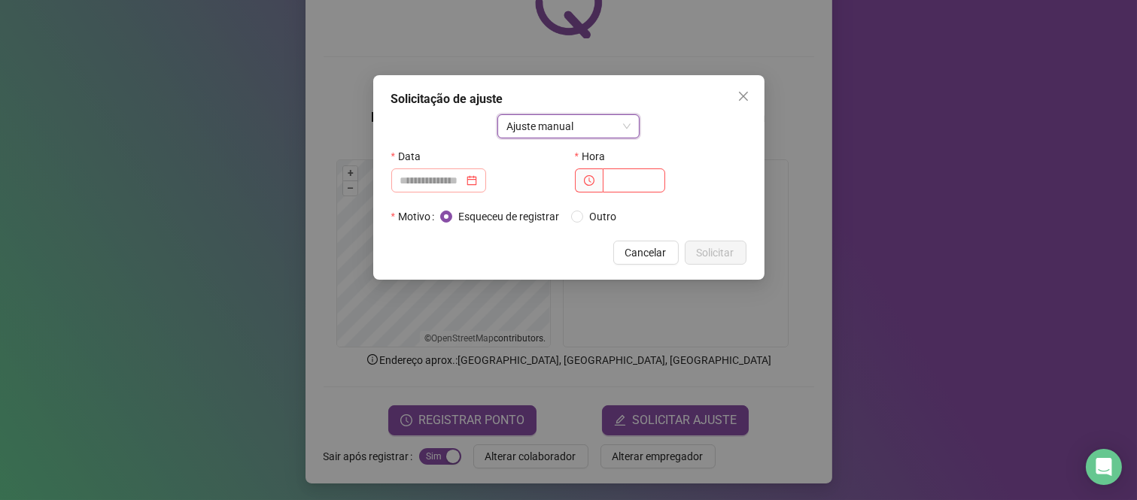
click at [477, 184] on div at bounding box center [438, 180] width 77 height 17
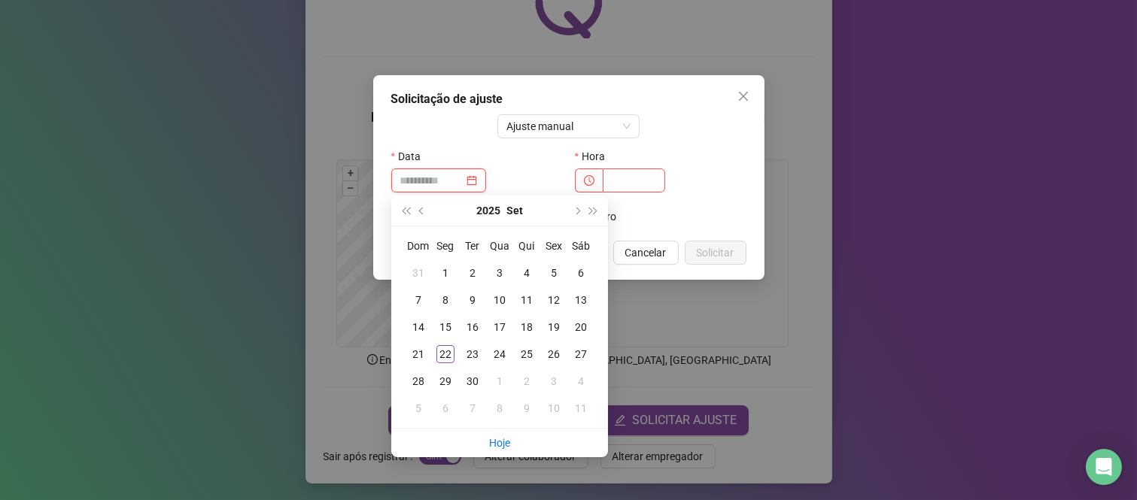
type input "**********"
click at [445, 351] on div "22" at bounding box center [445, 354] width 18 height 18
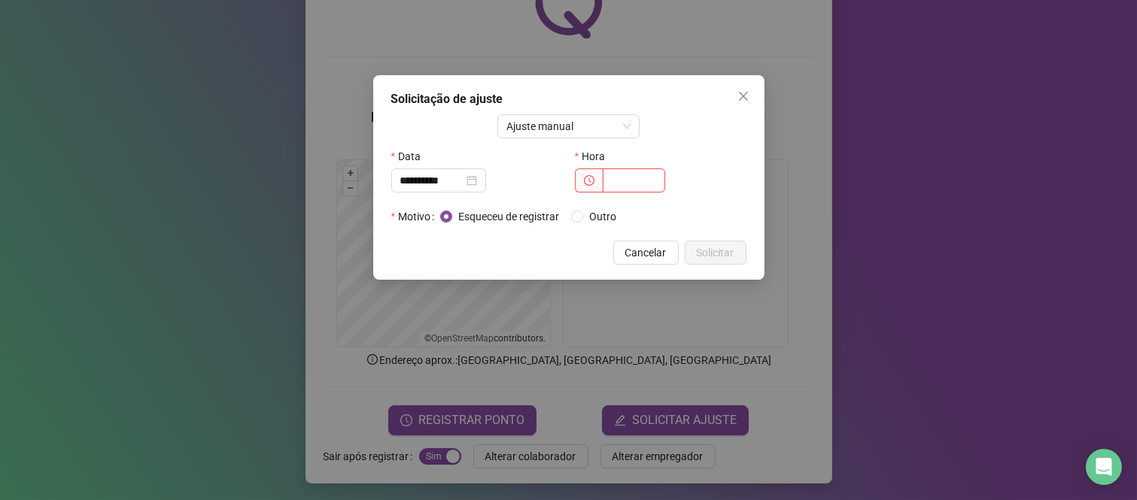
click at [651, 176] on input "text" at bounding box center [634, 181] width 62 height 24
type input "*****"
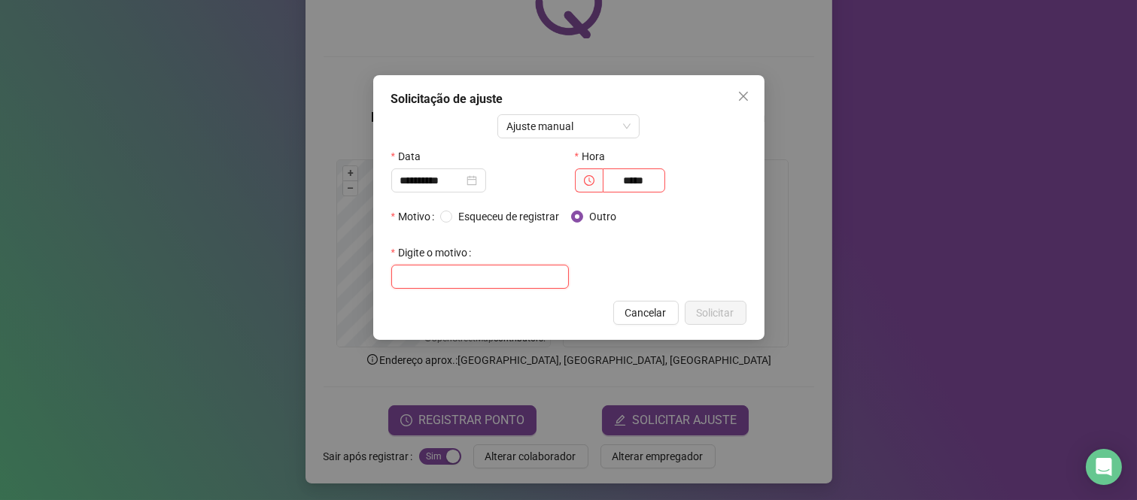
click at [497, 278] on input "text" at bounding box center [480, 277] width 178 height 24
type input "*"
click at [478, 273] on input "**********" at bounding box center [480, 277] width 178 height 24
type input "**********"
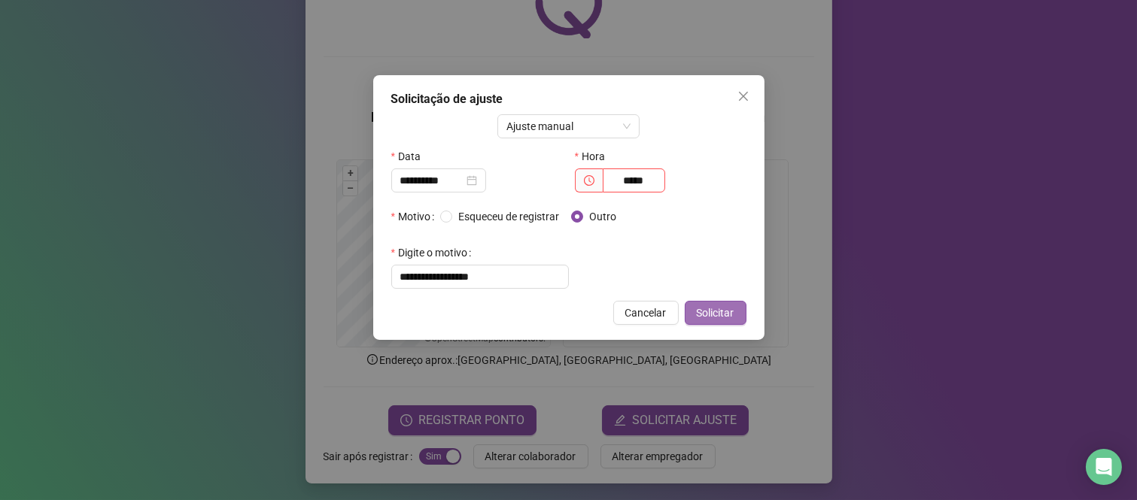
click at [712, 317] on span "Solicitar" at bounding box center [716, 313] width 38 height 17
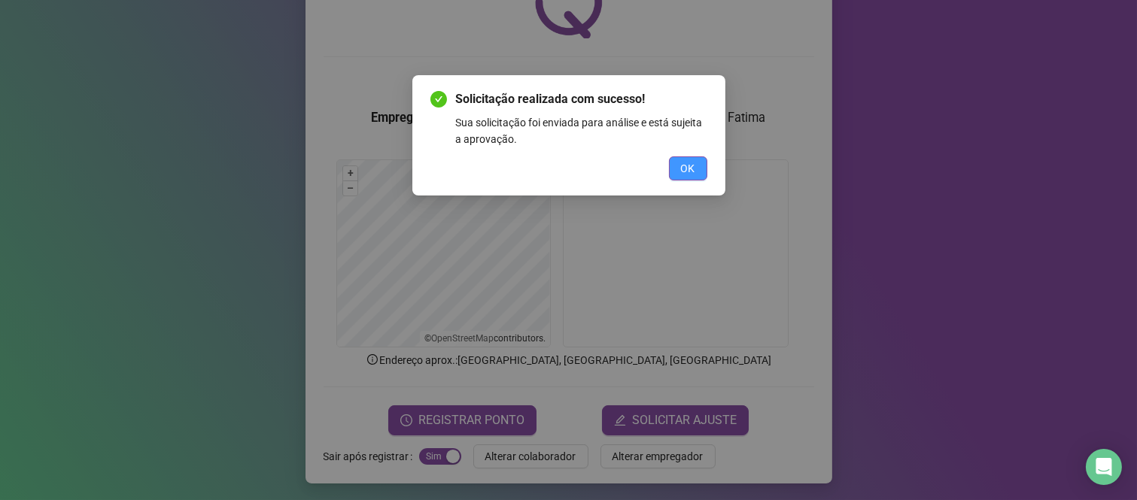
click at [694, 169] on span "OK" at bounding box center [688, 168] width 14 height 17
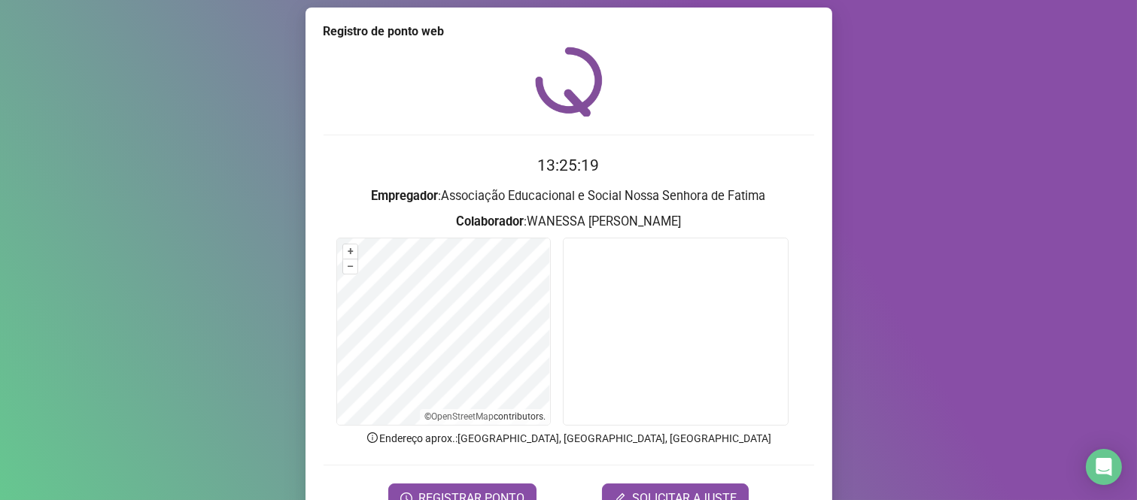
scroll to position [0, 0]
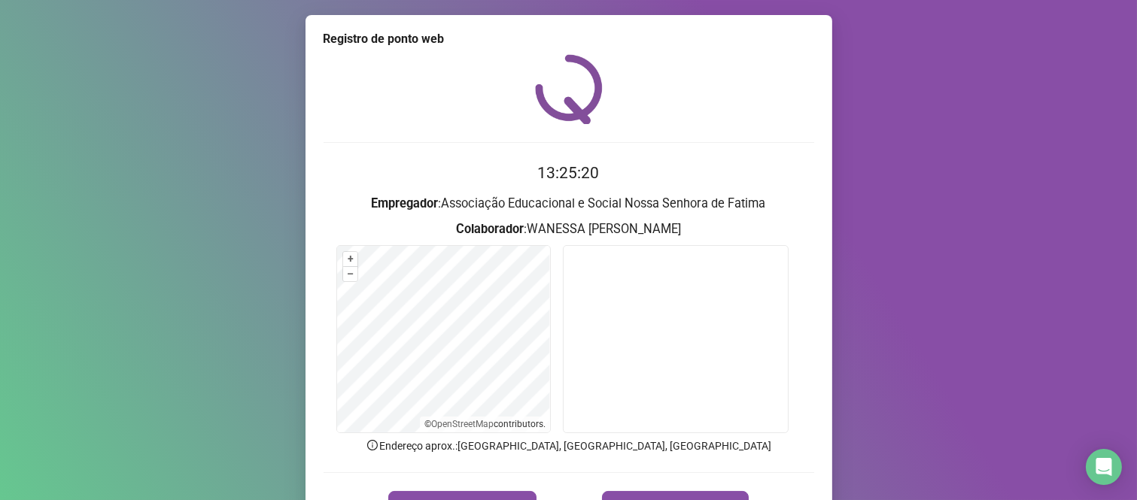
click at [1011, 188] on div "Registro de ponto web 13:25:20 Empregador : Associação Educacional e Social Nos…" at bounding box center [568, 250] width 1137 height 500
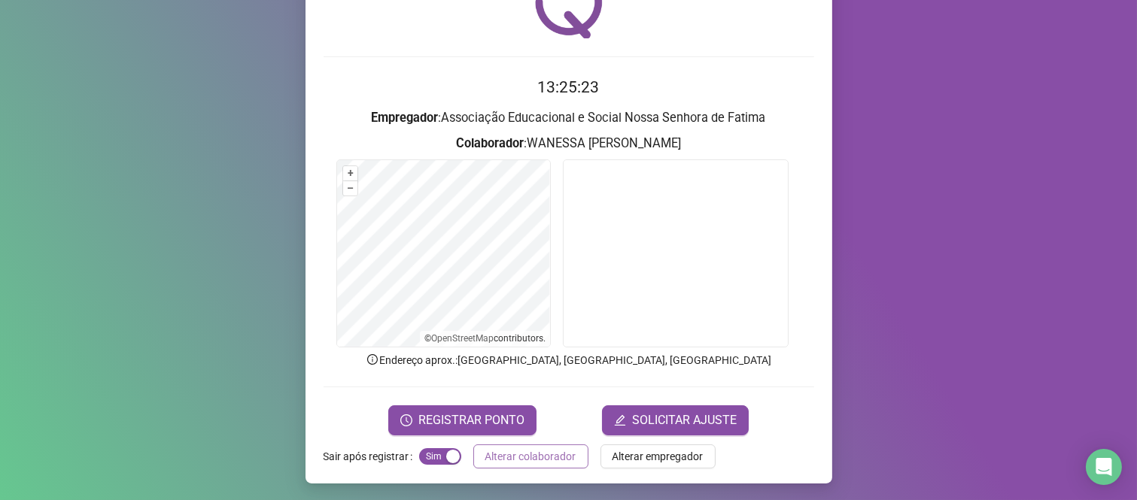
click at [537, 460] on span "Alterar colaborador" at bounding box center [530, 456] width 91 height 17
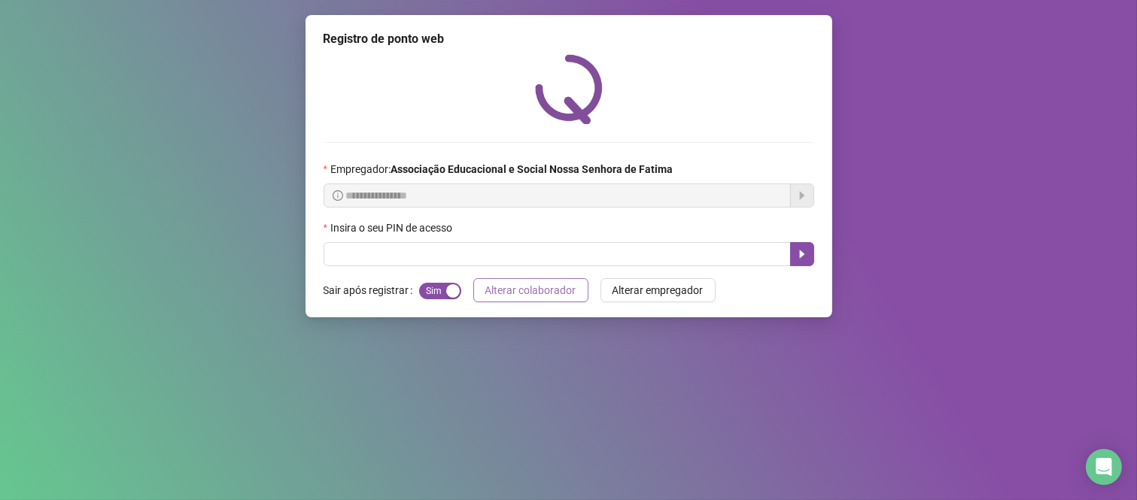
scroll to position [0, 0]
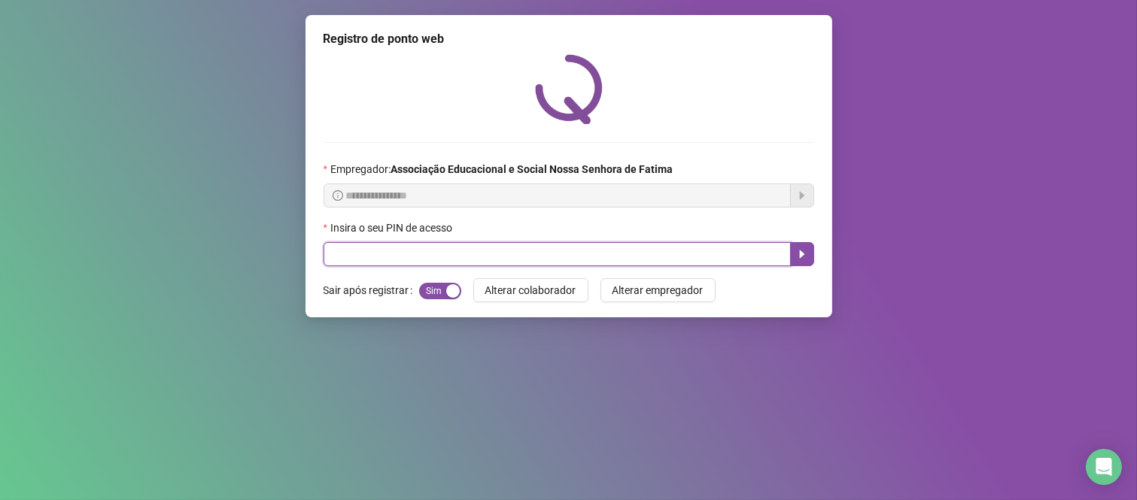
click at [382, 264] on input "text" at bounding box center [557, 254] width 467 height 24
type input "****"
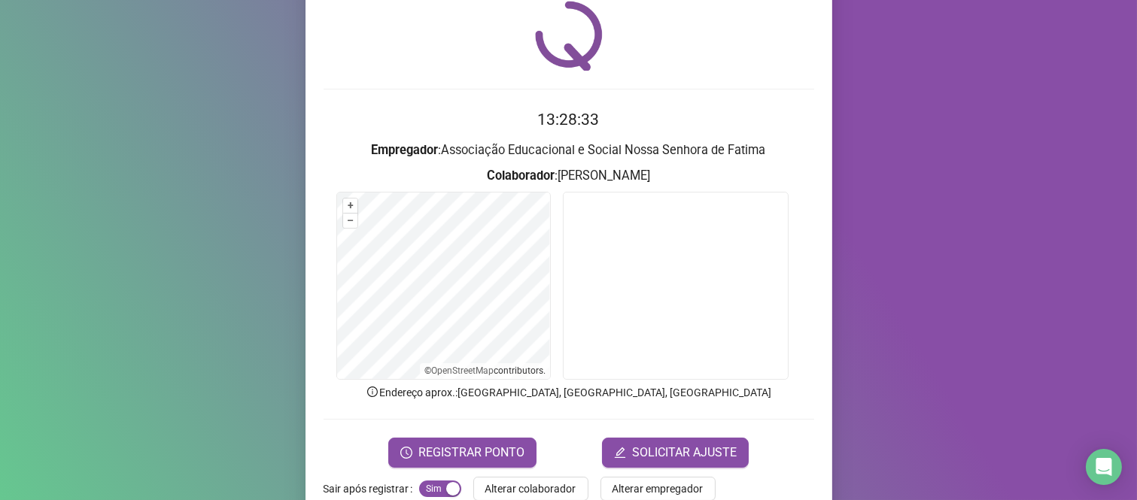
scroll to position [84, 0]
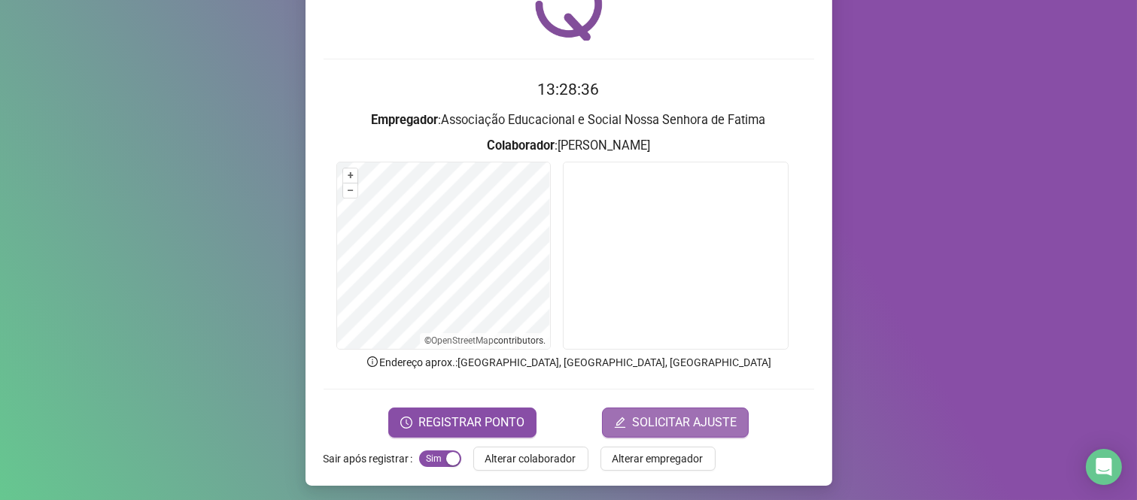
click at [716, 420] on span "SOLICITAR AJUSTE" at bounding box center [684, 423] width 105 height 18
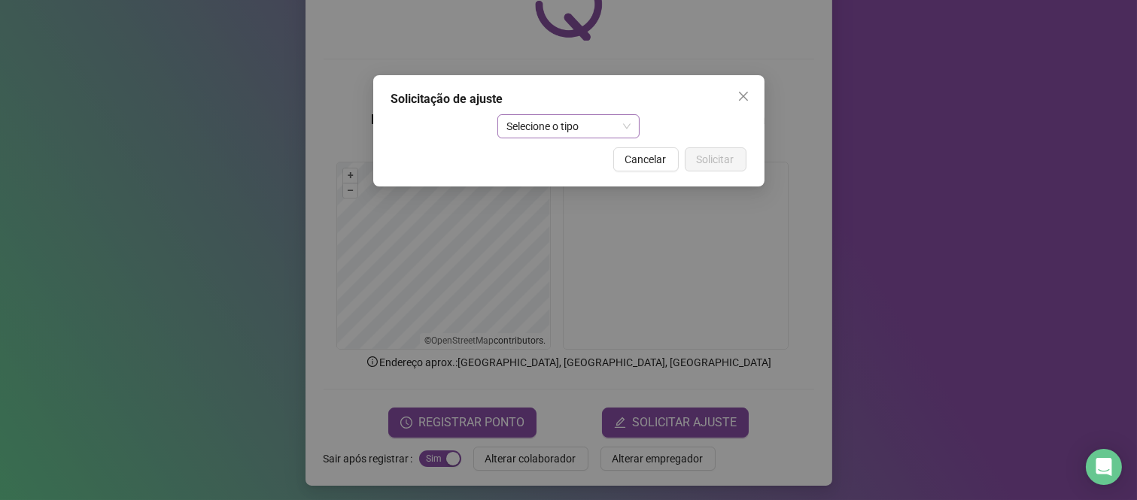
click at [622, 129] on span "Selecione o tipo" at bounding box center [568, 126] width 124 height 23
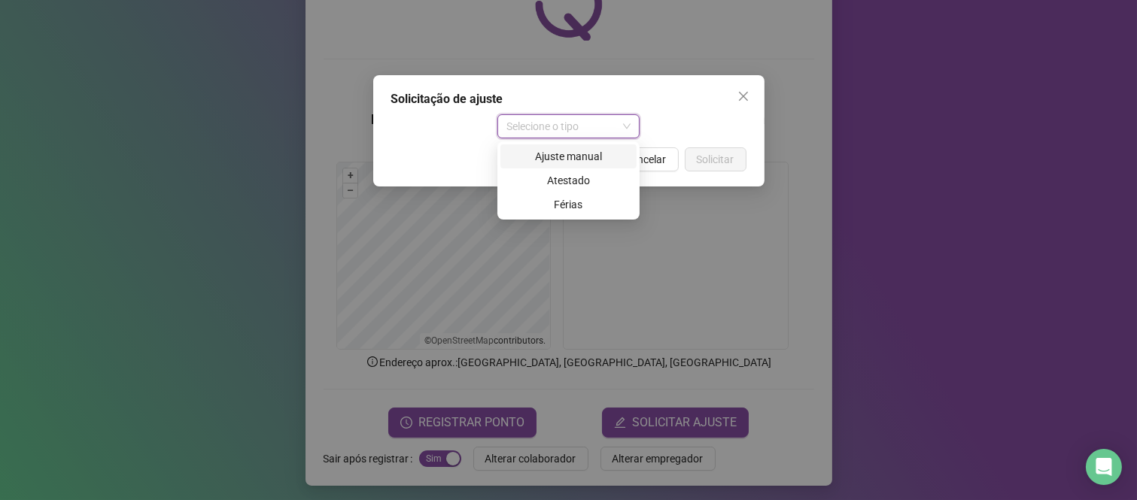
click at [551, 153] on div "Ajuste manual" at bounding box center [568, 156] width 118 height 17
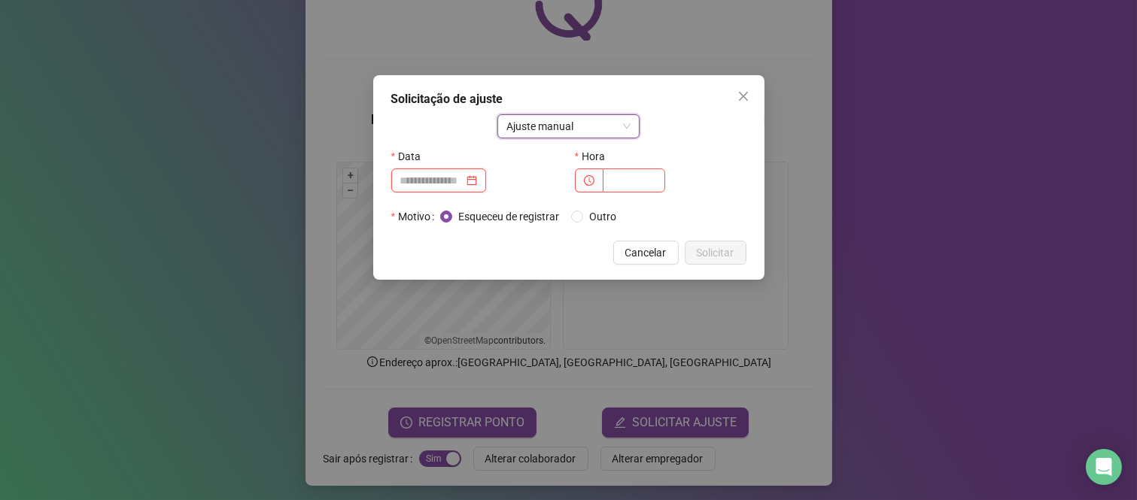
click at [464, 181] on input at bounding box center [431, 180] width 63 height 17
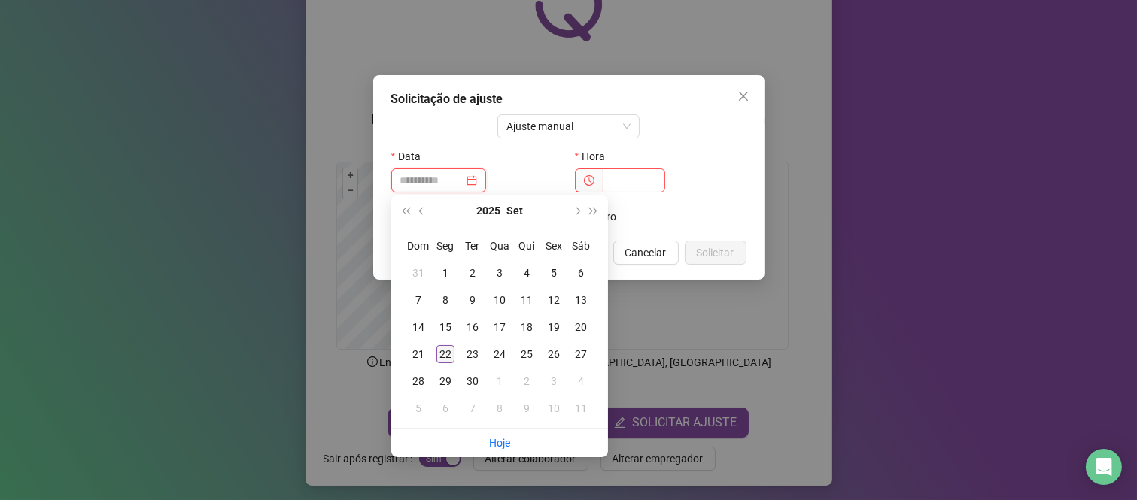
type input "**********"
click at [440, 356] on div "22" at bounding box center [445, 354] width 18 height 18
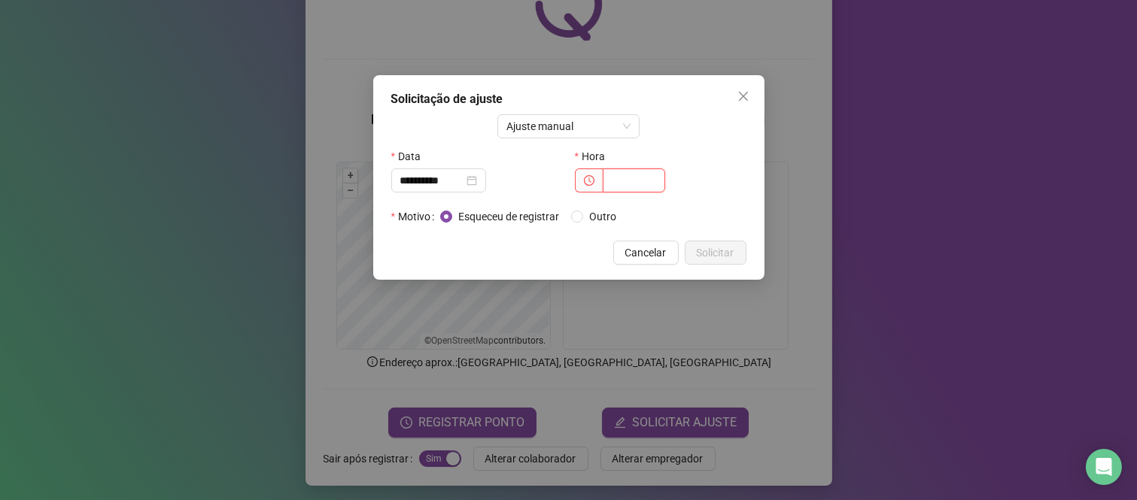
click at [626, 186] on input "text" at bounding box center [634, 181] width 62 height 24
type input "*****"
click at [718, 243] on button "Solicitar" at bounding box center [716, 253] width 62 height 24
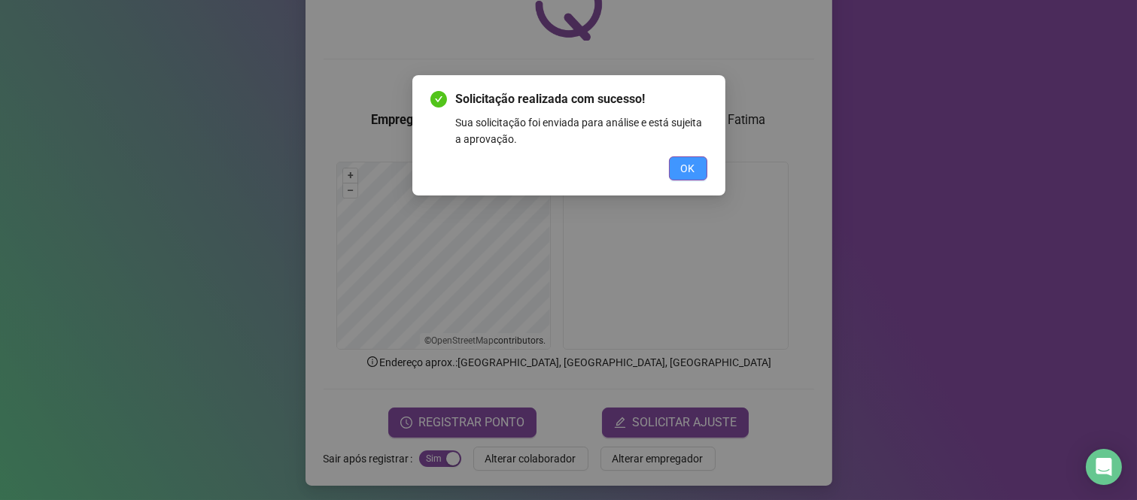
click at [682, 160] on span "OK" at bounding box center [688, 168] width 14 height 17
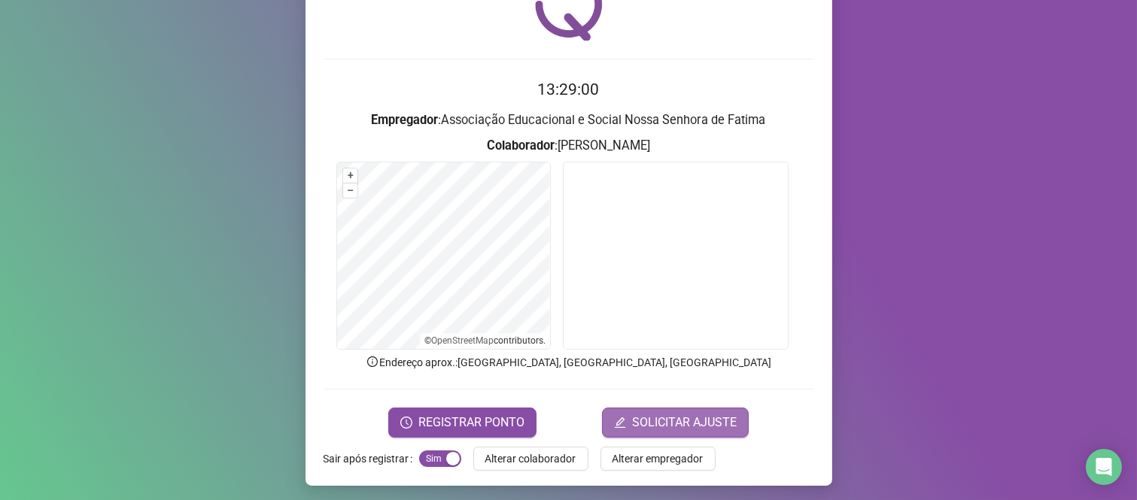
click at [670, 418] on span "SOLICITAR AJUSTE" at bounding box center [684, 423] width 105 height 18
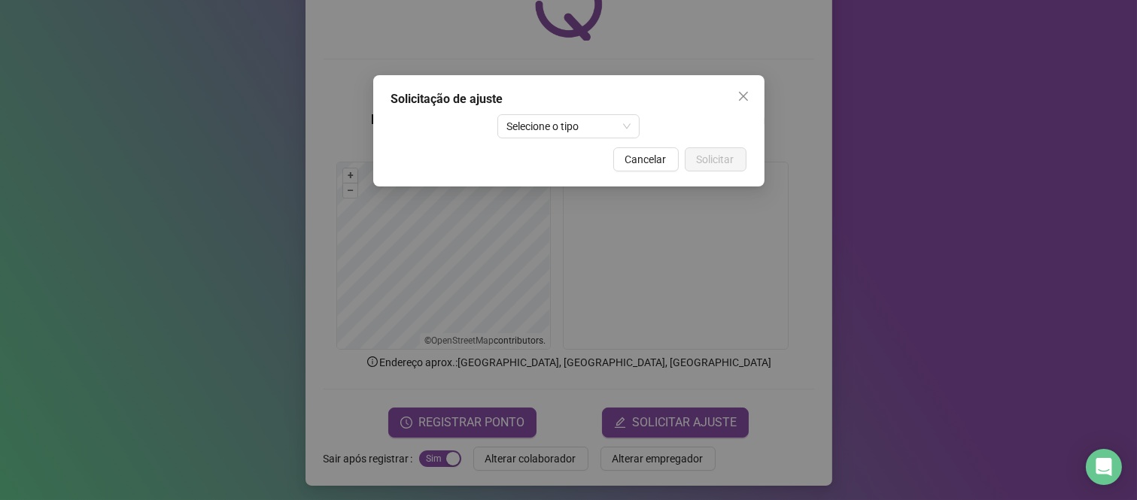
click at [591, 140] on div "Solicitação de ajuste Selecione o tipo Cancelar Solicitar" at bounding box center [568, 130] width 391 height 111
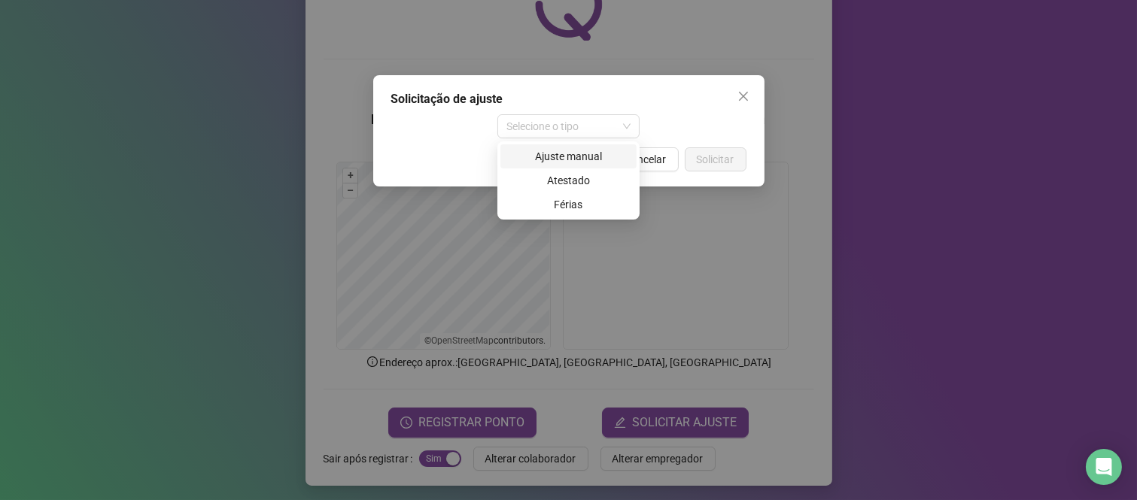
click at [588, 151] on div "Ajuste manual" at bounding box center [568, 156] width 118 height 17
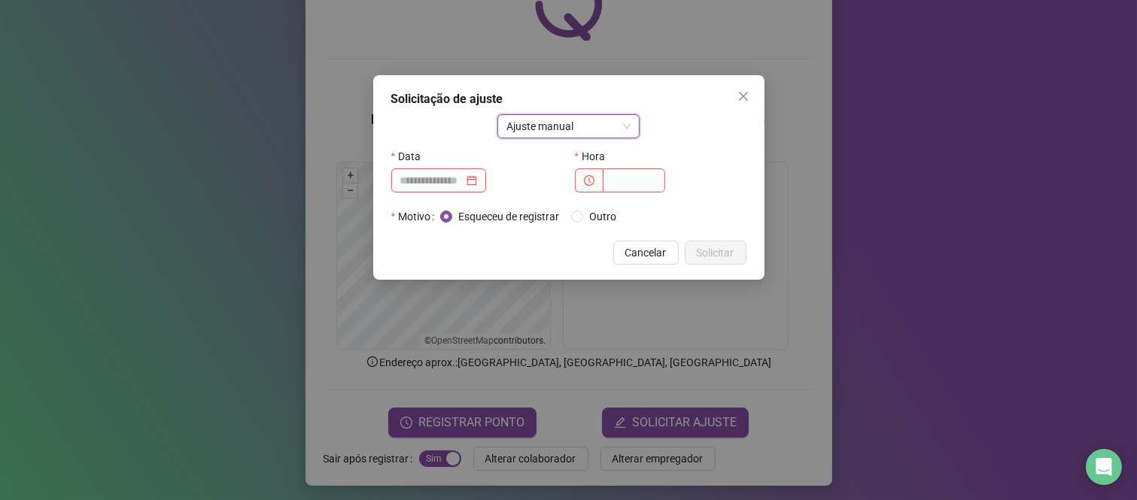
click at [464, 175] on input at bounding box center [431, 180] width 63 height 17
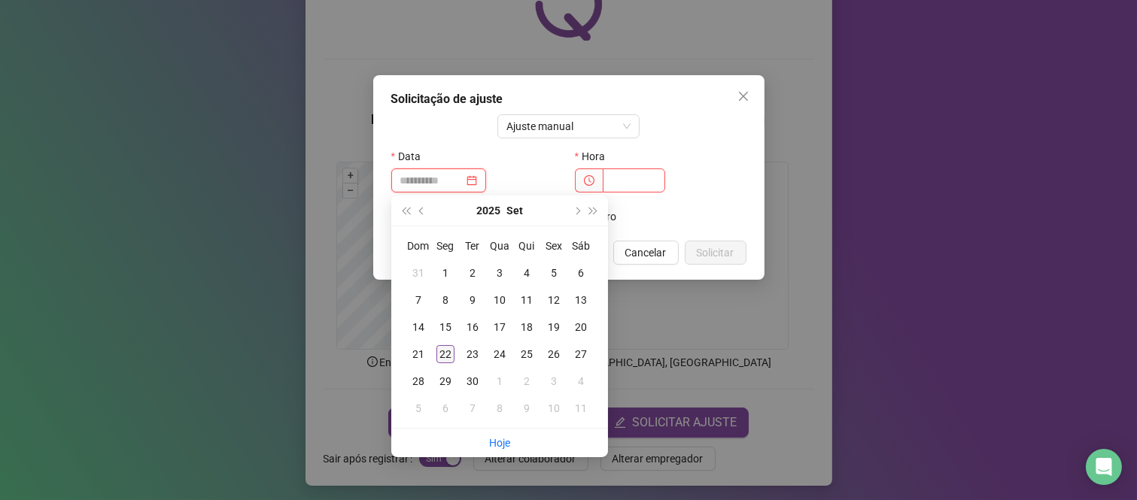
type input "**********"
click at [444, 361] on div "22" at bounding box center [445, 354] width 18 height 18
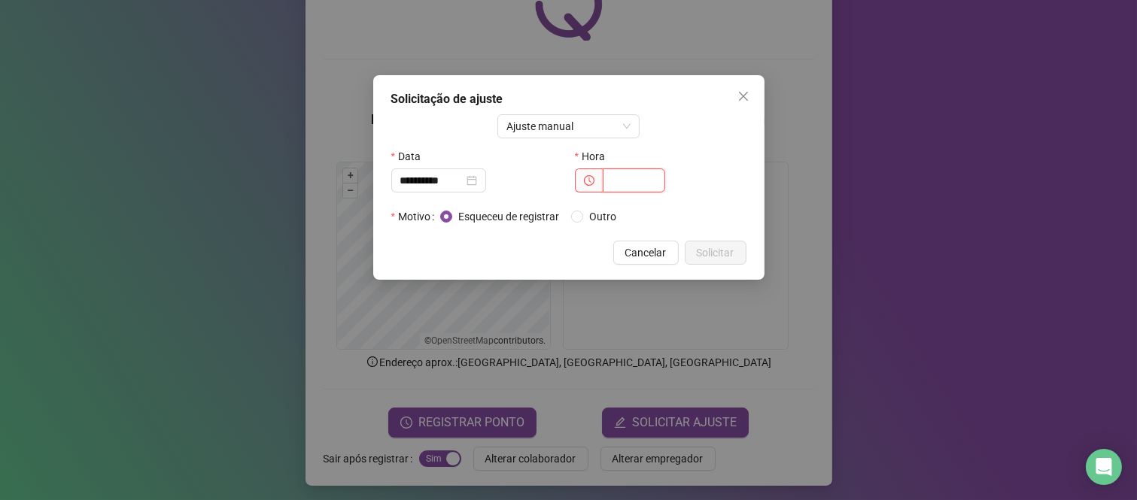
click at [637, 173] on input "text" at bounding box center [634, 181] width 62 height 24
type input "*****"
click at [734, 254] on button "Solicitar" at bounding box center [716, 253] width 62 height 24
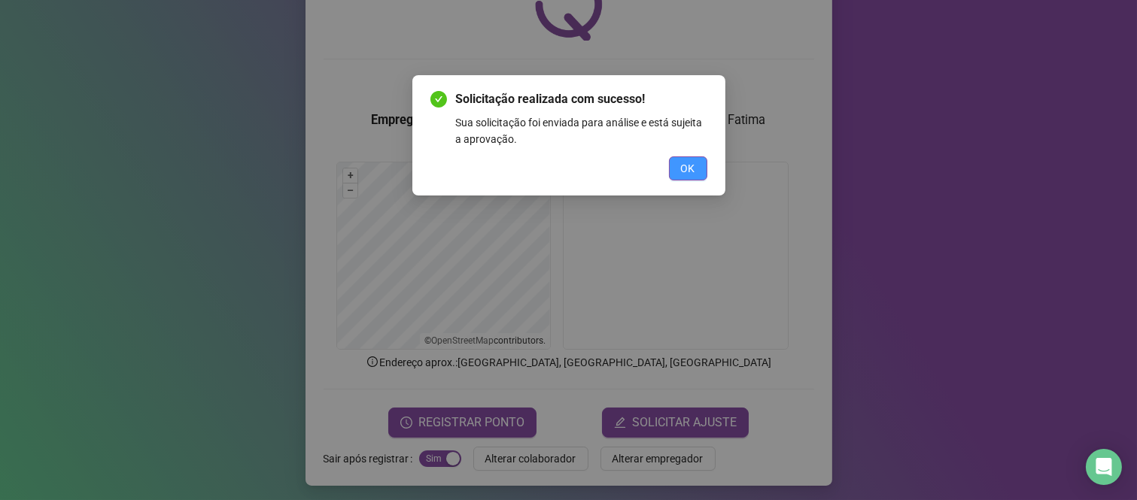
click at [681, 160] on span "OK" at bounding box center [688, 168] width 14 height 17
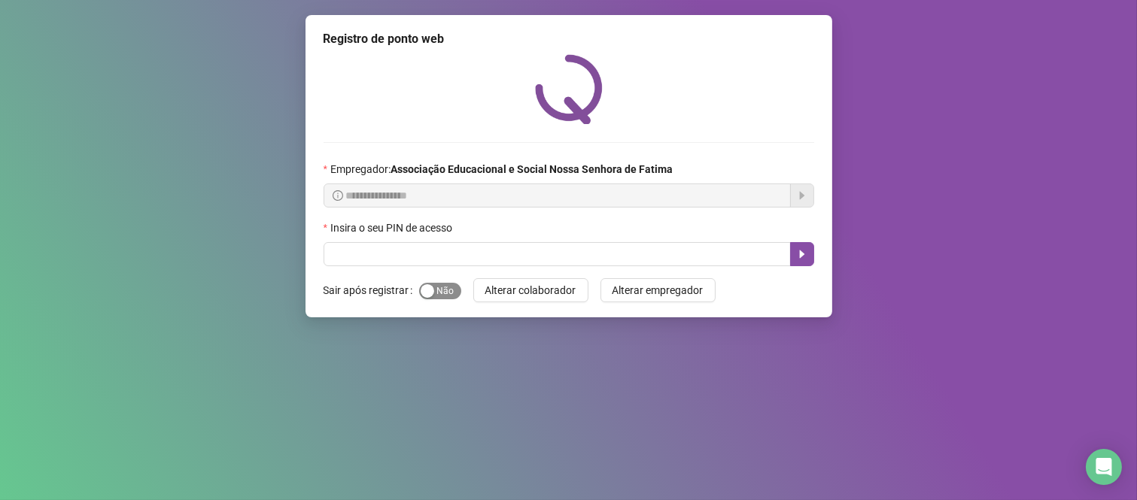
click at [427, 298] on div "button" at bounding box center [428, 291] width 14 height 14
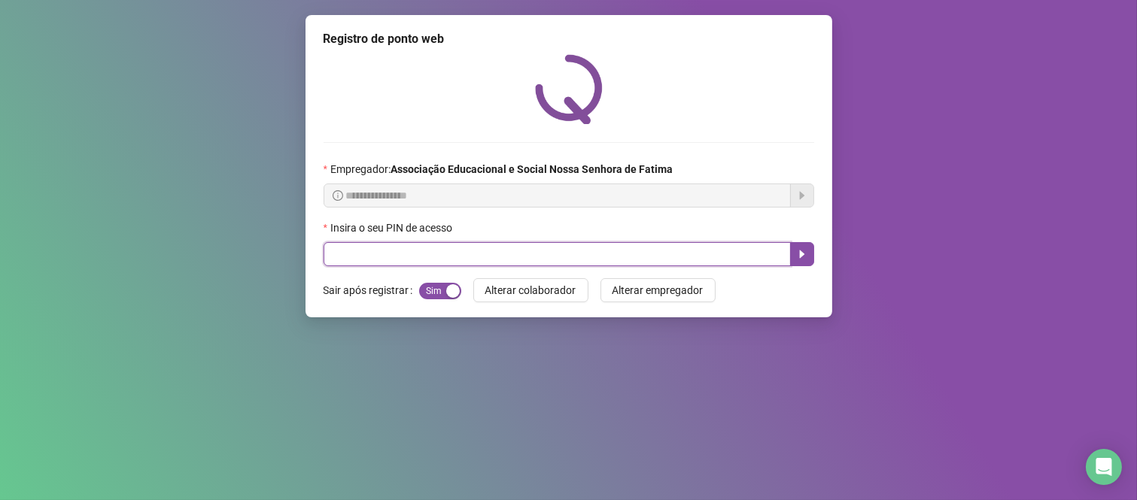
click at [418, 253] on input "text" at bounding box center [557, 254] width 467 height 24
type input "*****"
click at [807, 260] on icon "caret-right" at bounding box center [802, 254] width 12 height 12
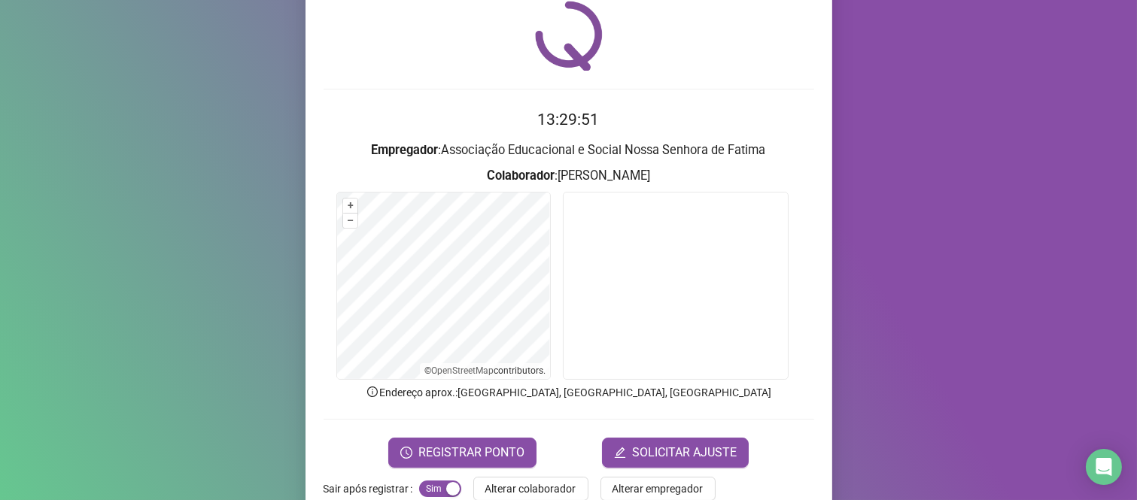
scroll to position [86, 0]
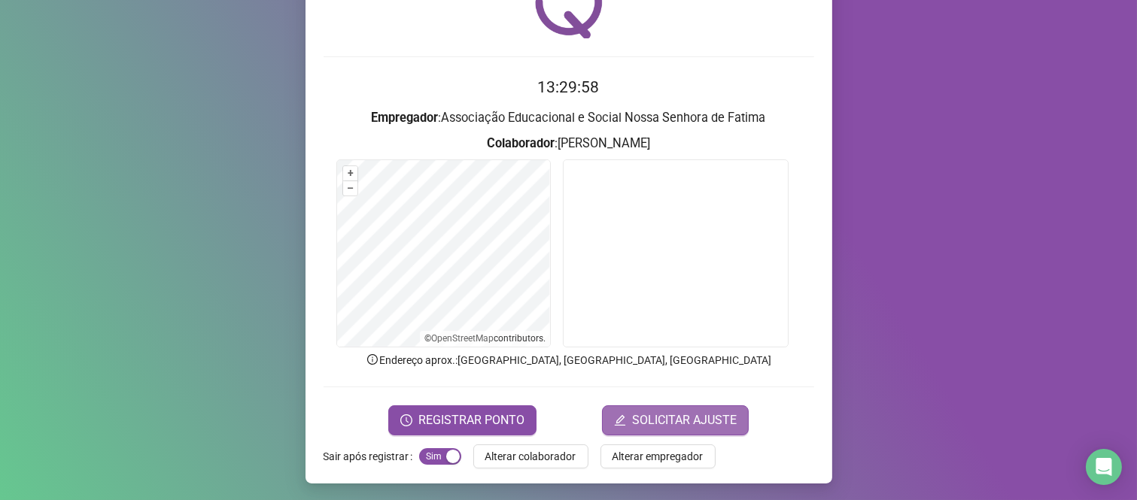
click at [658, 422] on span "SOLICITAR AJUSTE" at bounding box center [684, 421] width 105 height 18
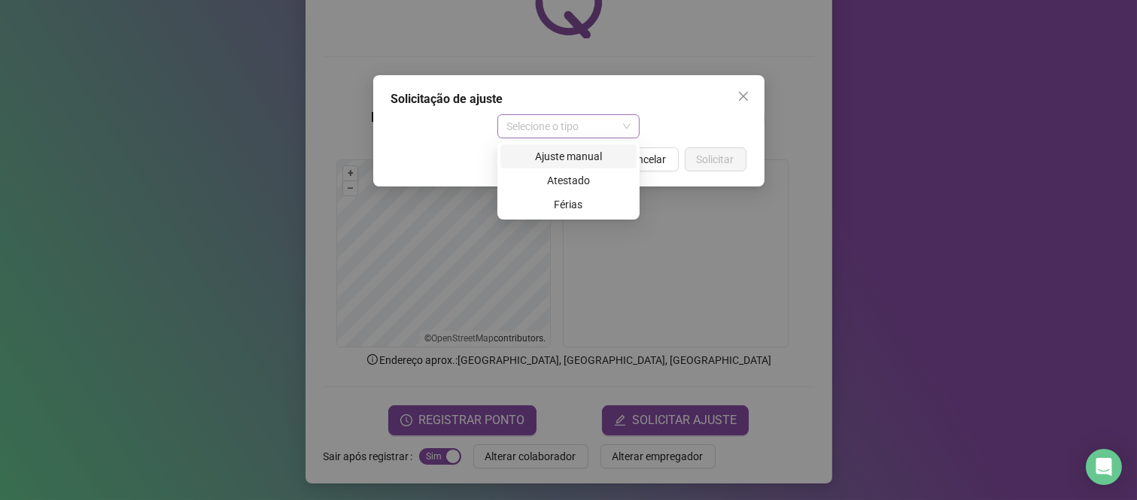
click at [633, 128] on div "Selecione o tipo" at bounding box center [568, 126] width 142 height 24
click at [590, 158] on div "Ajuste manual" at bounding box center [568, 156] width 118 height 17
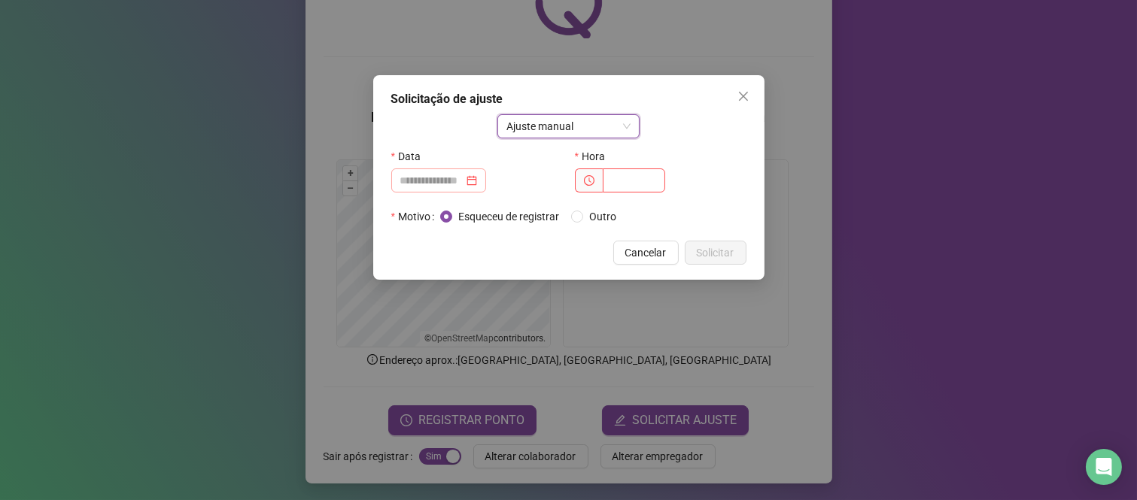
click at [477, 181] on div at bounding box center [438, 180] width 77 height 17
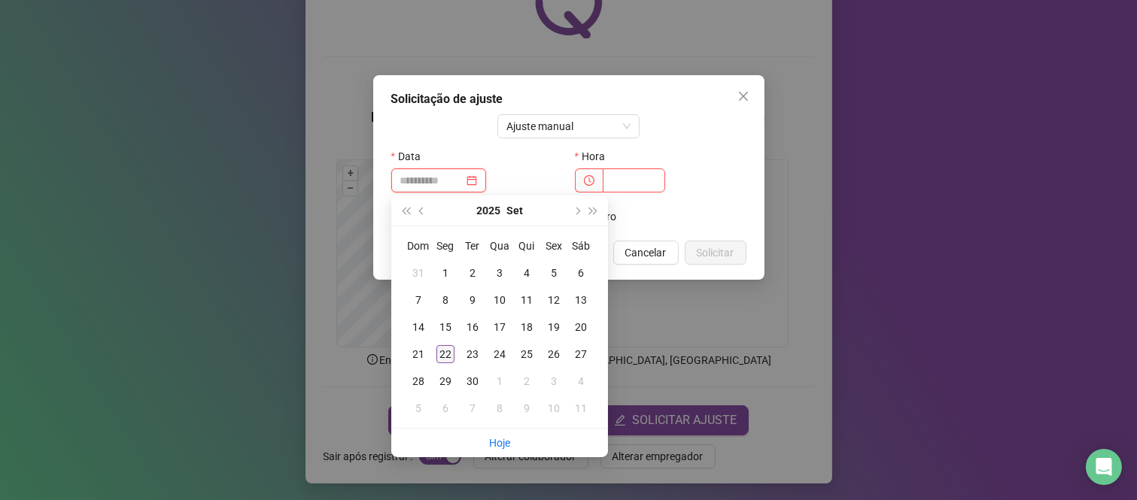
type input "**********"
click at [447, 352] on div "22" at bounding box center [445, 354] width 18 height 18
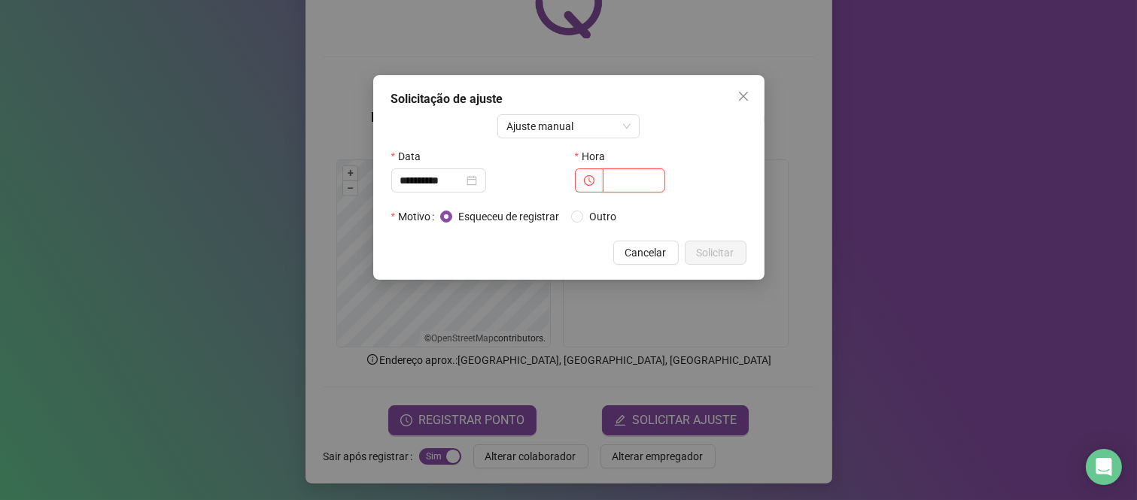
click at [632, 184] on input "text" at bounding box center [634, 181] width 62 height 24
click at [589, 184] on icon "clock-circle" at bounding box center [589, 180] width 11 height 11
click at [652, 182] on input "text" at bounding box center [634, 181] width 62 height 24
type input "*****"
click at [726, 254] on span "Solicitar" at bounding box center [716, 253] width 38 height 17
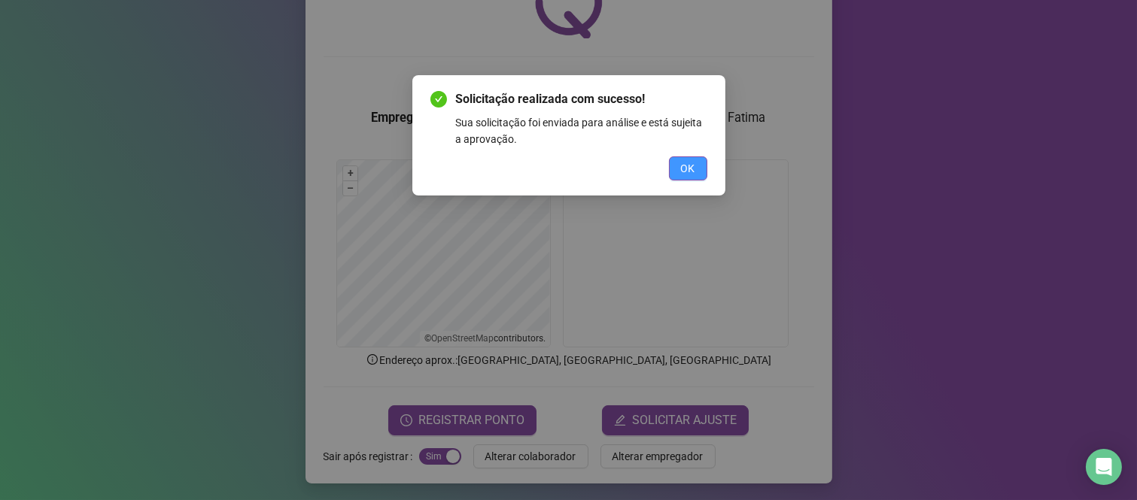
click at [696, 167] on button "OK" at bounding box center [688, 169] width 38 height 24
